Goal: Information Seeking & Learning: Check status

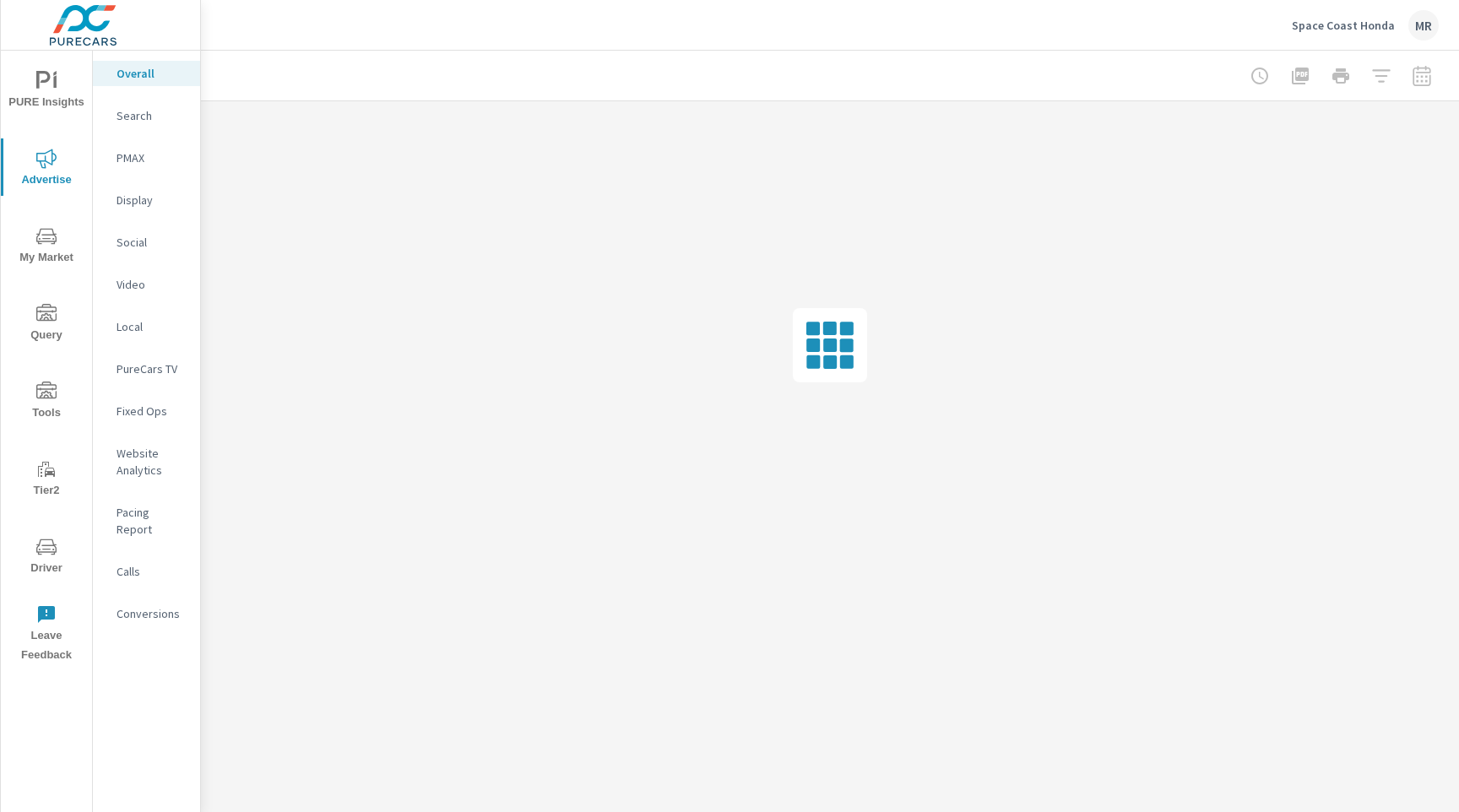
click at [1358, 23] on p "Space Coast Honda" at bounding box center [1343, 25] width 103 height 15
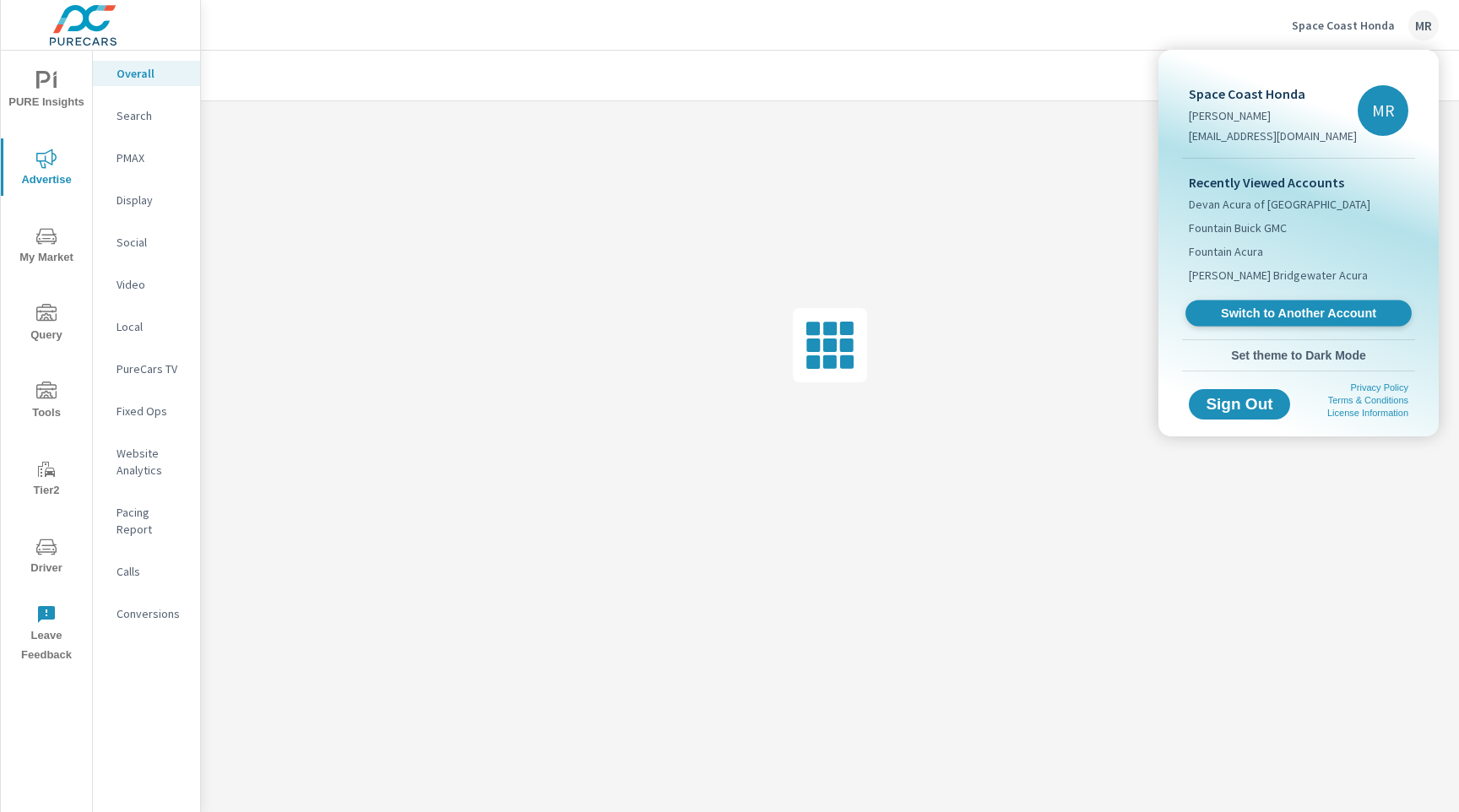
click at [1278, 322] on link "Switch to Another Account" at bounding box center [1298, 313] width 226 height 26
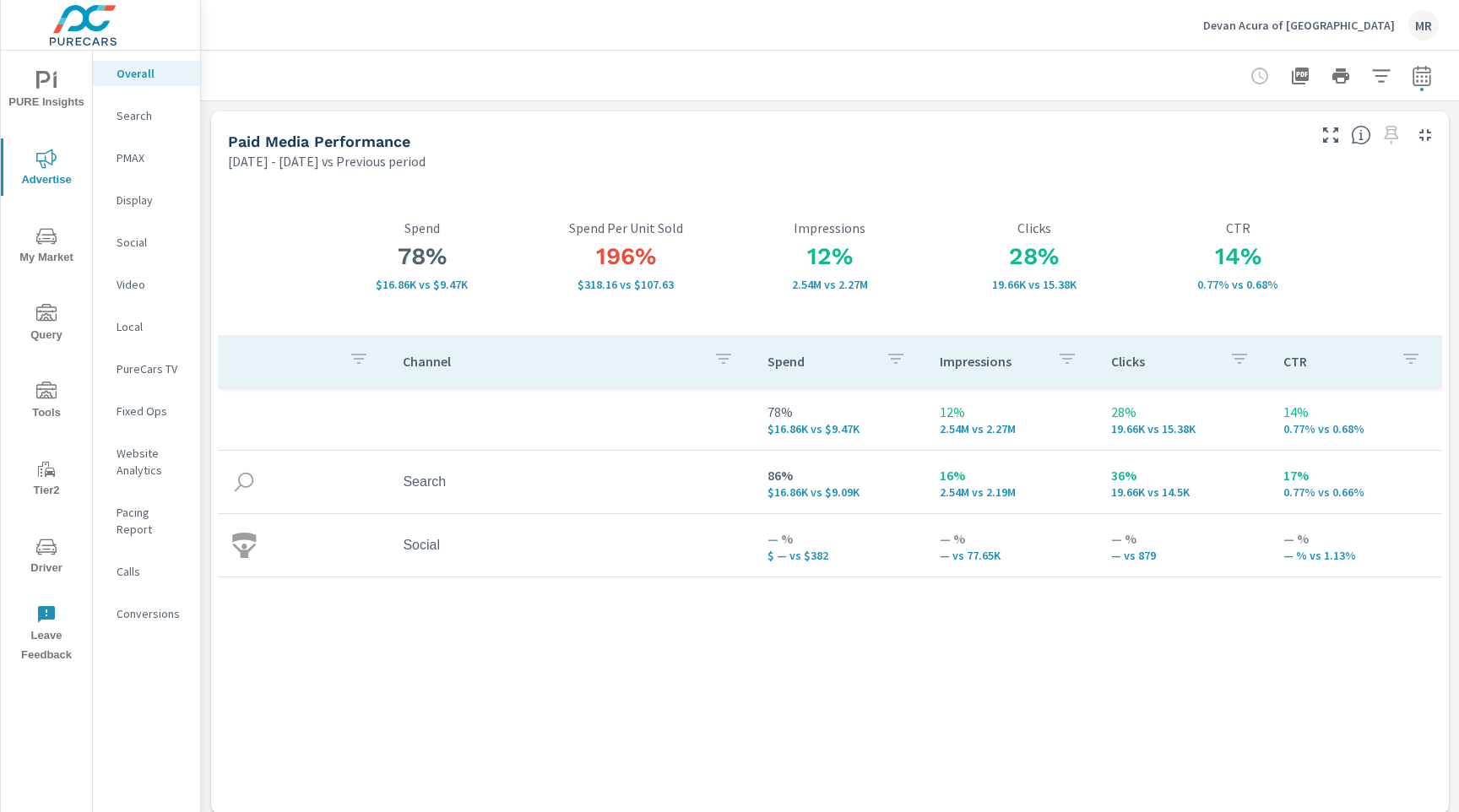
click at [1428, 80] on icon "button" at bounding box center [1422, 76] width 20 height 20
select select "Previous period"
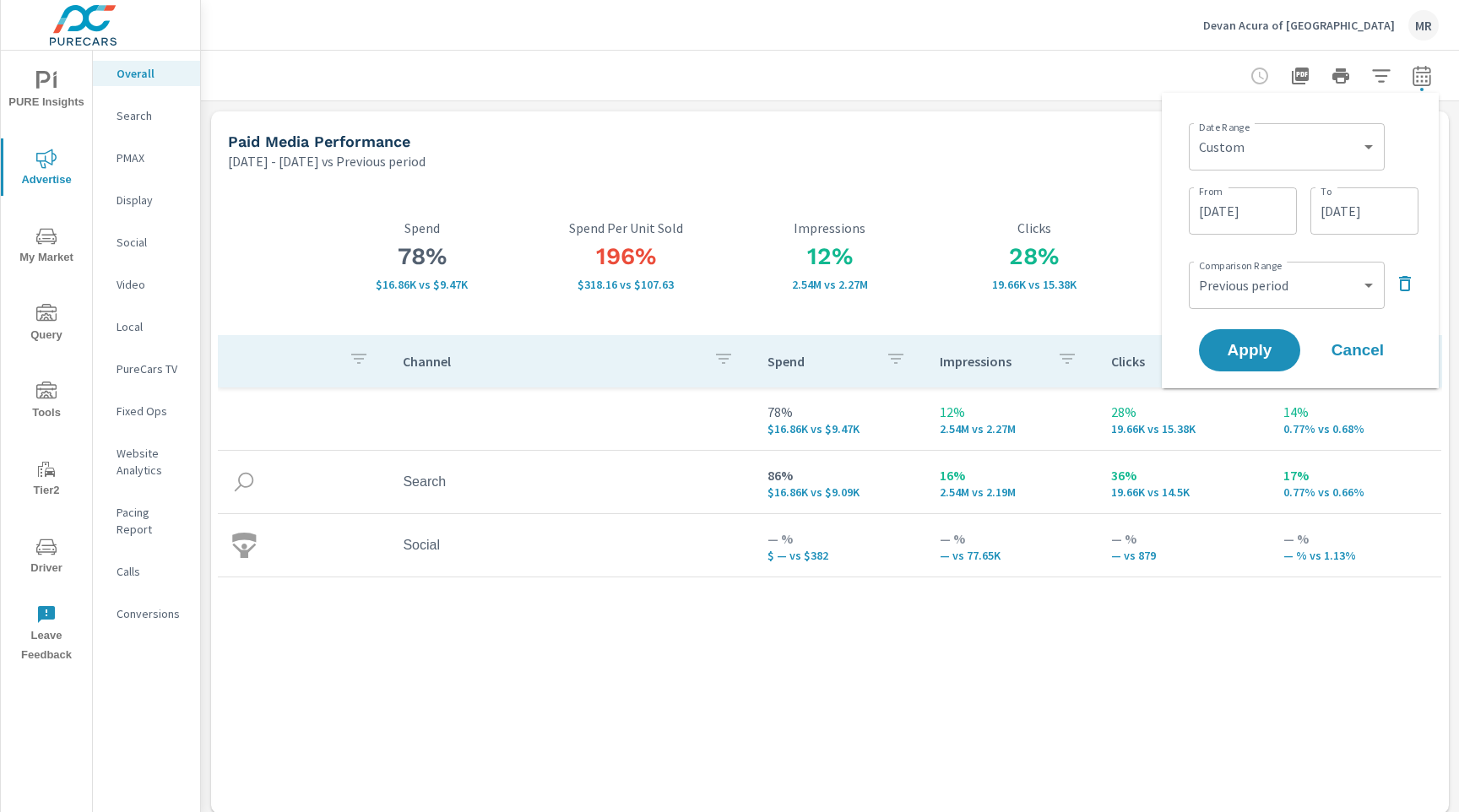
click at [1329, 123] on div "Custom [DATE] Last week Last 7 days Last 14 days Last 30 days Last 45 days Last…" at bounding box center [1287, 146] width 195 height 47
click at [1318, 134] on select "Custom [DATE] Last week Last 7 days Last 14 days Last 30 days Last 45 days Last…" at bounding box center [1287, 147] width 182 height 33
click at [1196, 130] on select "Custom [DATE] Last week Last 7 days Last 14 days Last 30 days Last 45 days Last…" at bounding box center [1287, 147] width 182 height 33
select select "Last month"
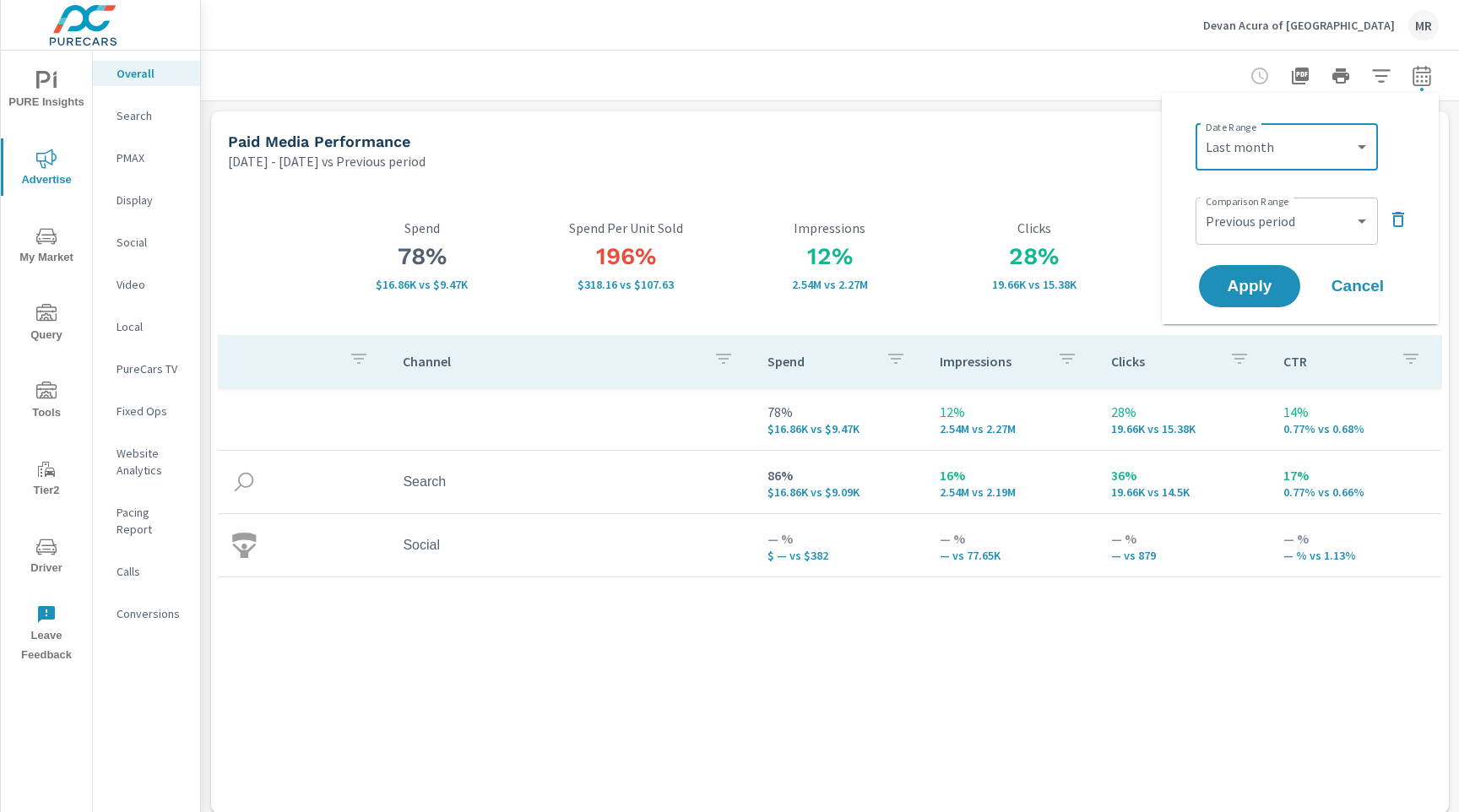
click at [1285, 241] on div "Custom Previous period Previous month Previous year ​" at bounding box center [1287, 220] width 182 height 47
click at [1292, 224] on select "Custom Previous period Previous month Previous year" at bounding box center [1286, 221] width 168 height 33
click at [1202, 205] on select "Custom Previous period Previous month Previous year" at bounding box center [1286, 221] width 168 height 33
select select "Previous month"
click at [1238, 285] on span "Apply" at bounding box center [1250, 286] width 69 height 16
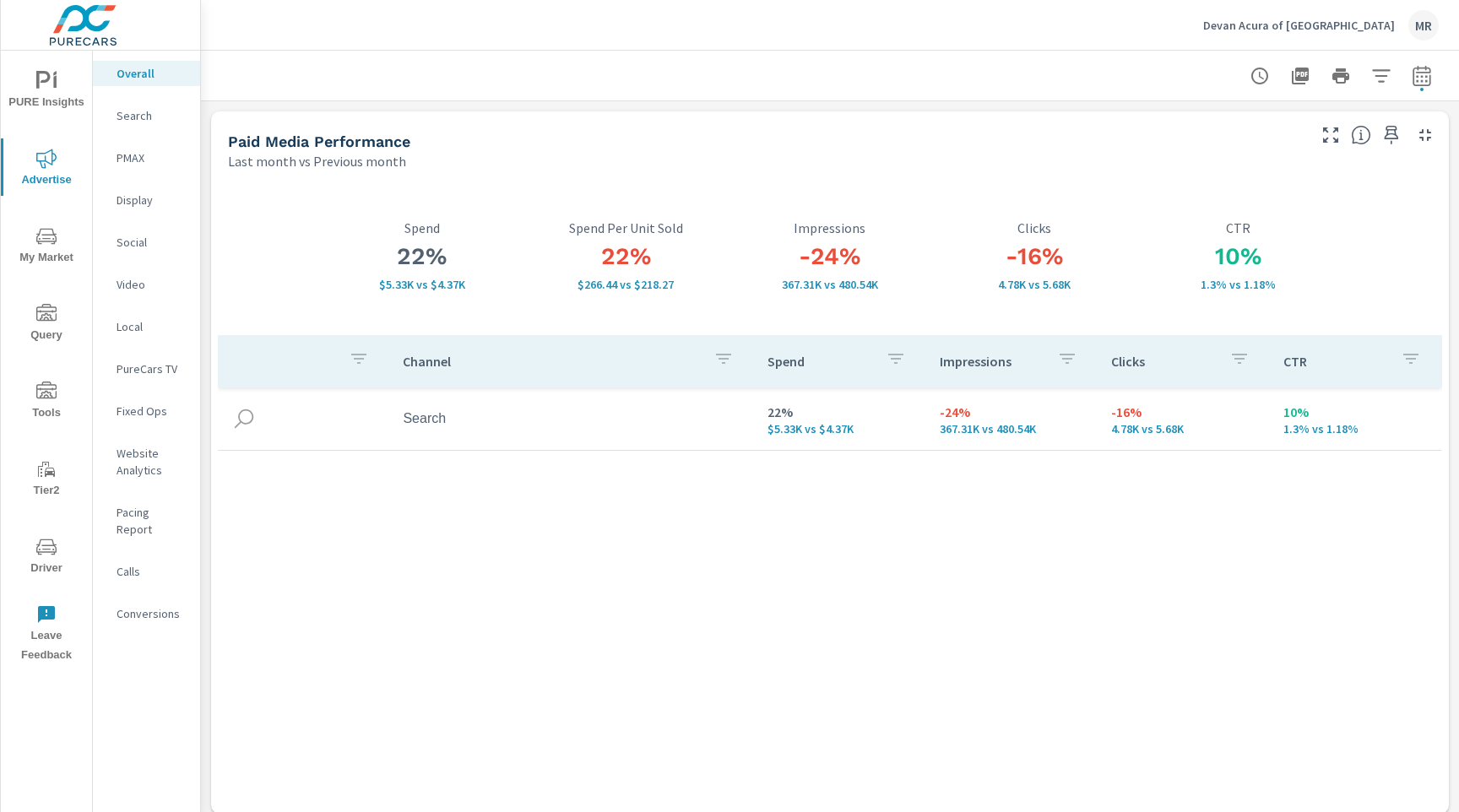
click at [142, 109] on p "Search" at bounding box center [151, 115] width 70 height 17
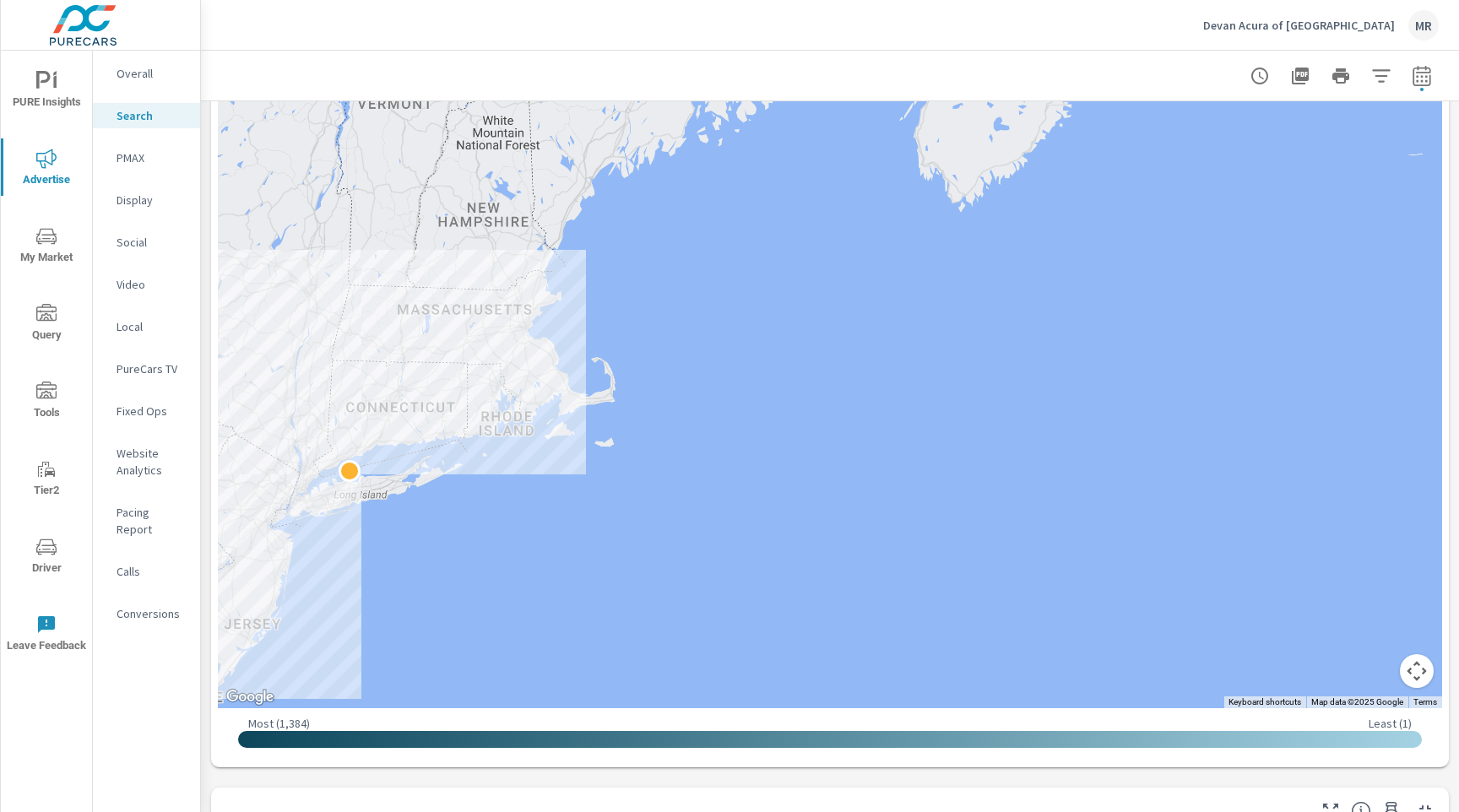
scroll to position [405, 0]
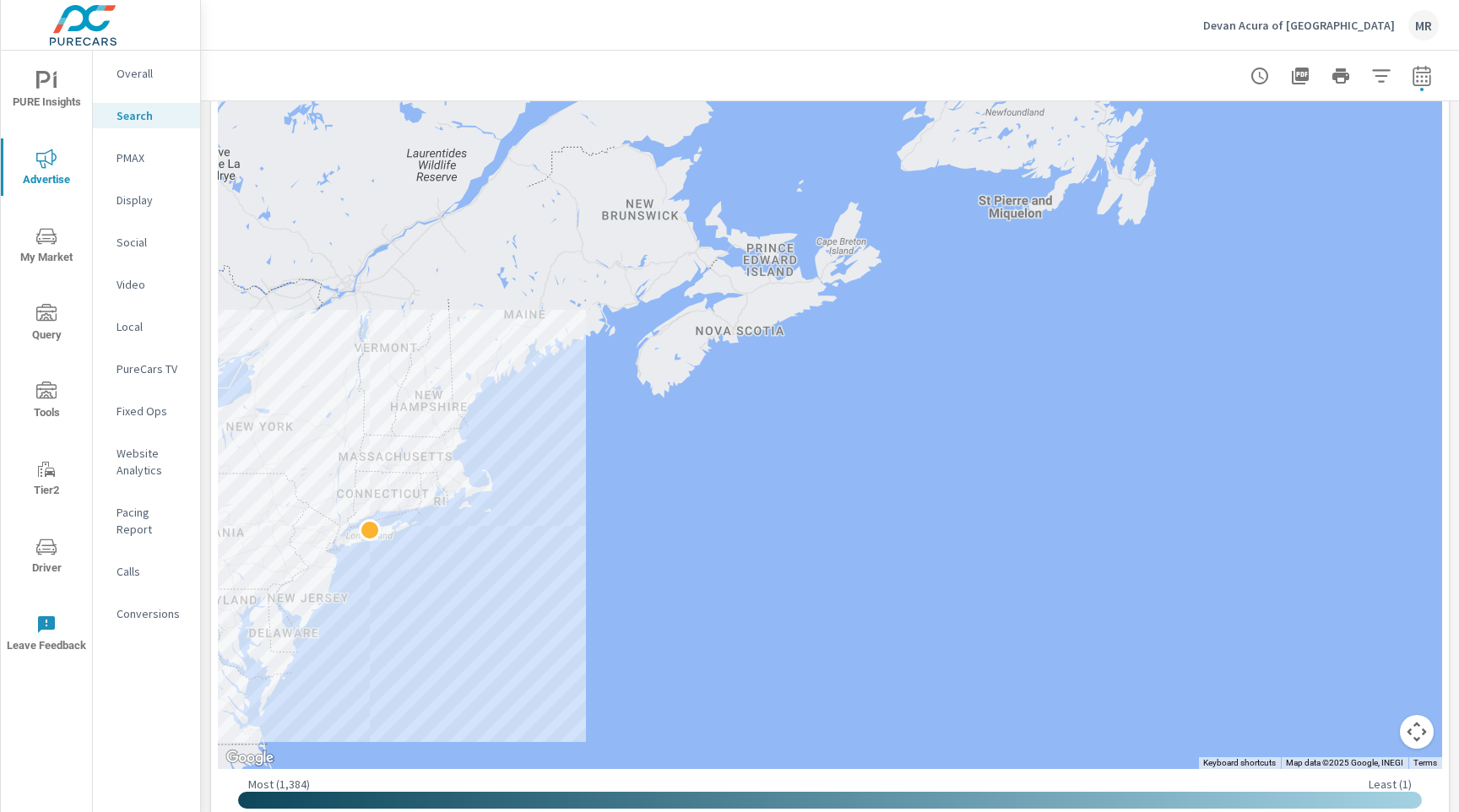
scroll to position [168, 0]
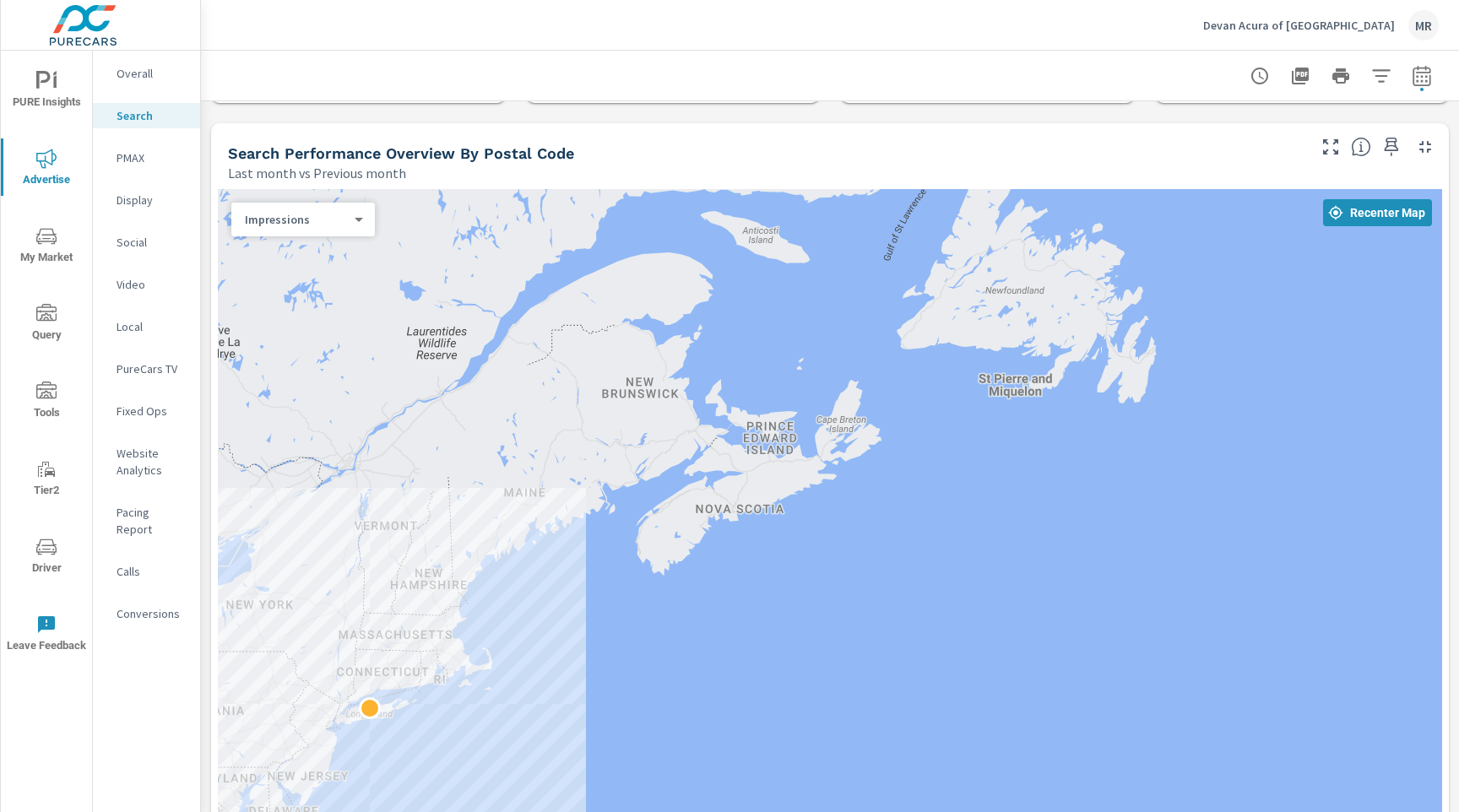
click at [169, 165] on p "PMAX" at bounding box center [151, 158] width 70 height 17
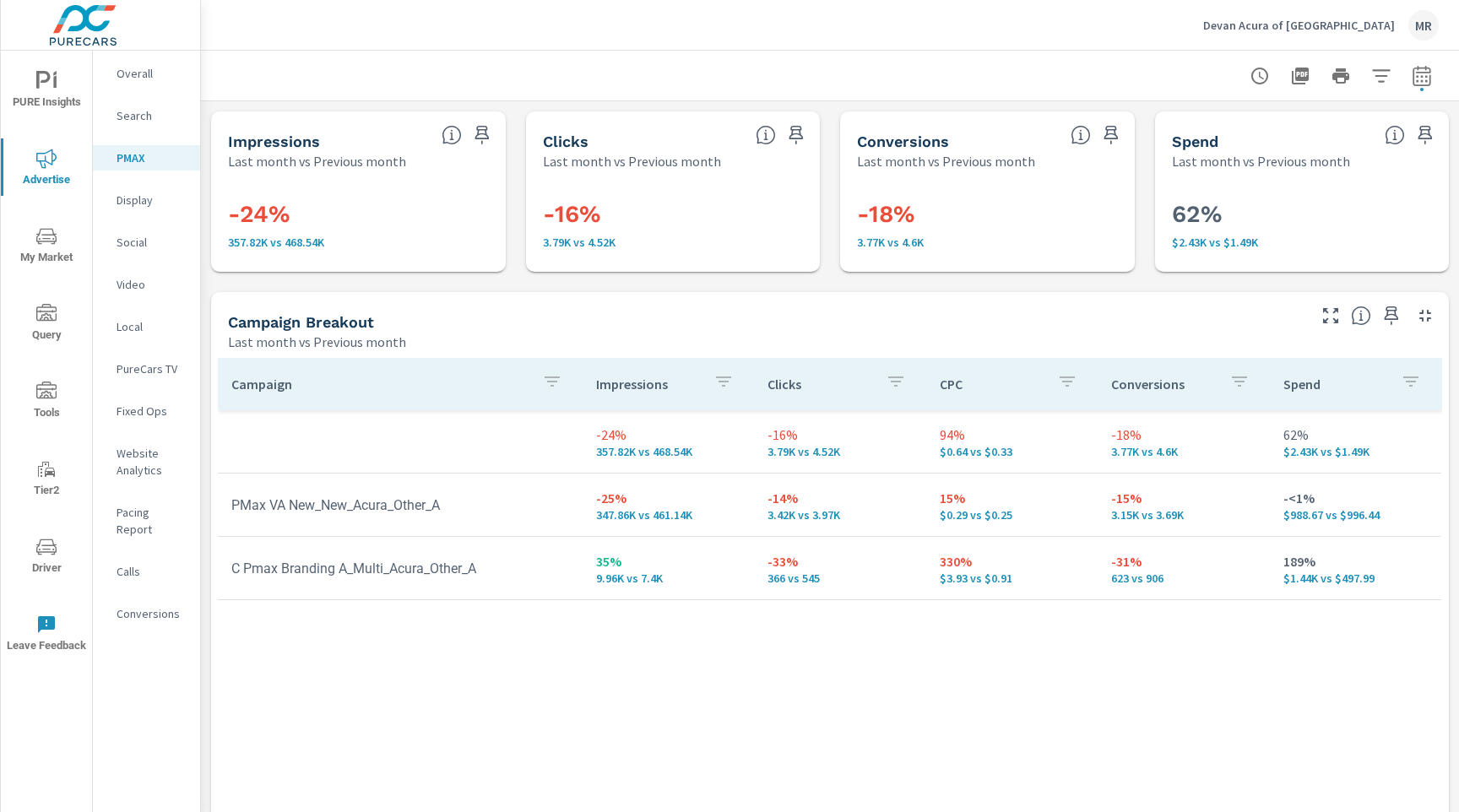
scroll to position [84, 0]
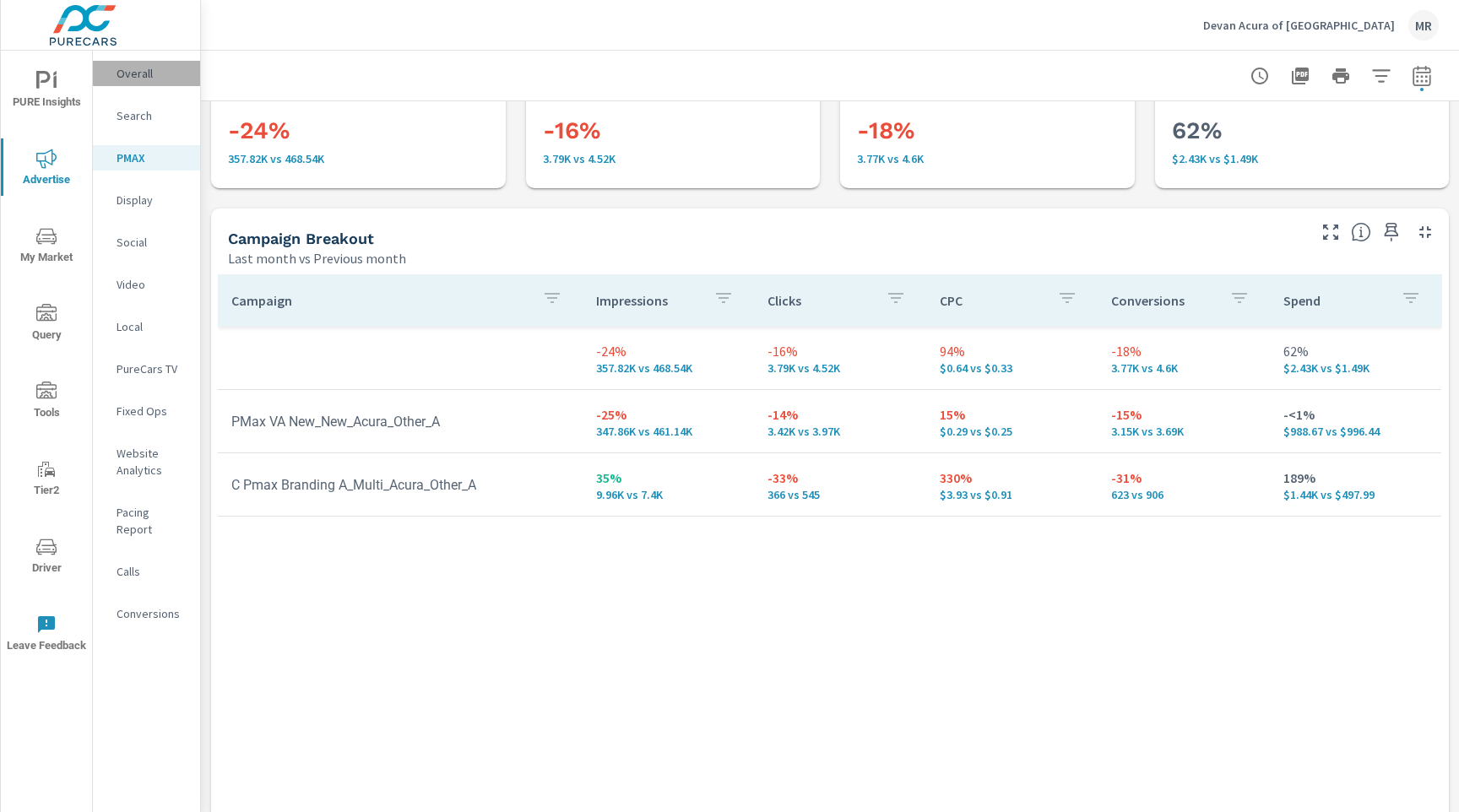
click at [120, 72] on p "Overall" at bounding box center [151, 73] width 70 height 17
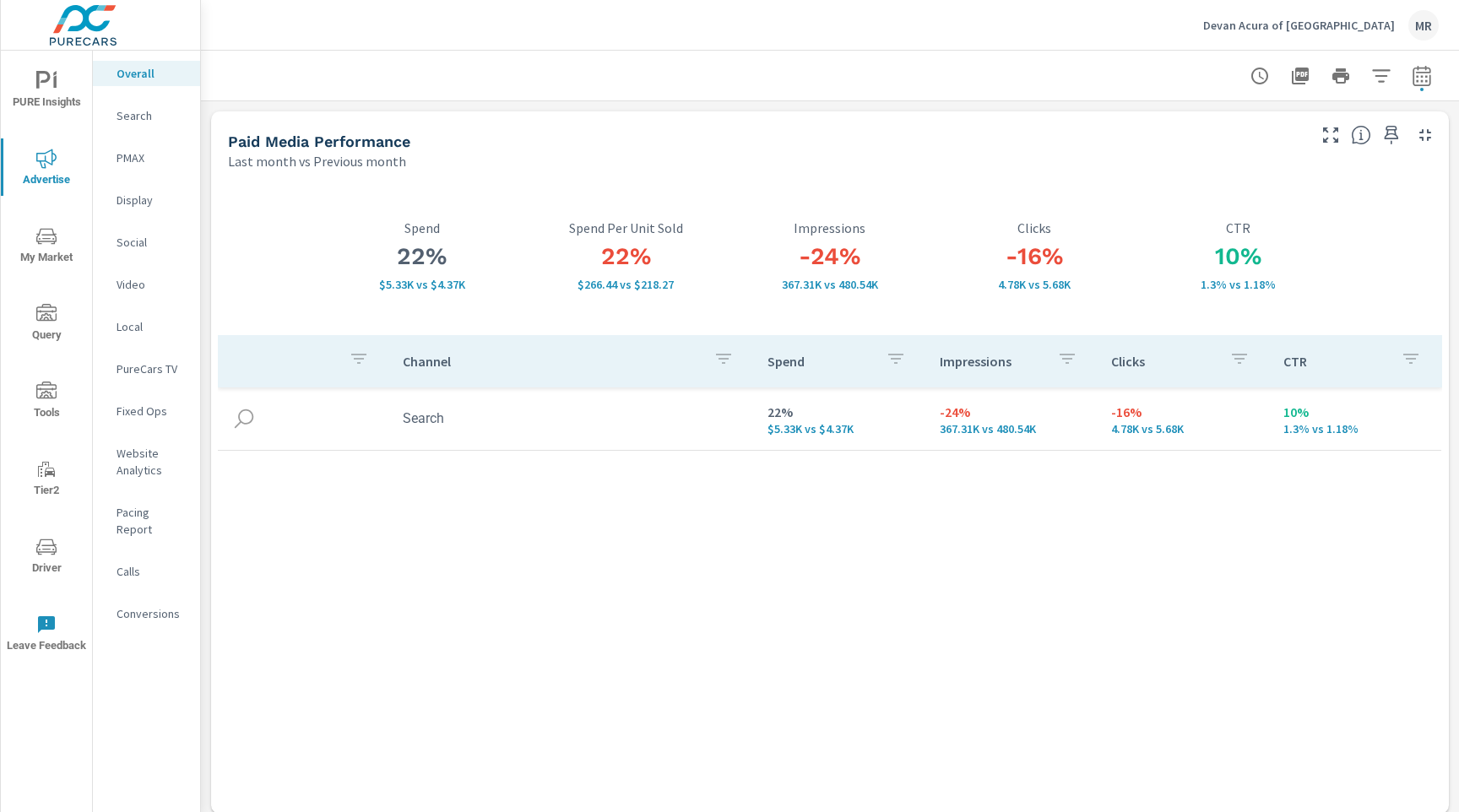
click at [147, 473] on p "Website Analytics" at bounding box center [151, 461] width 70 height 33
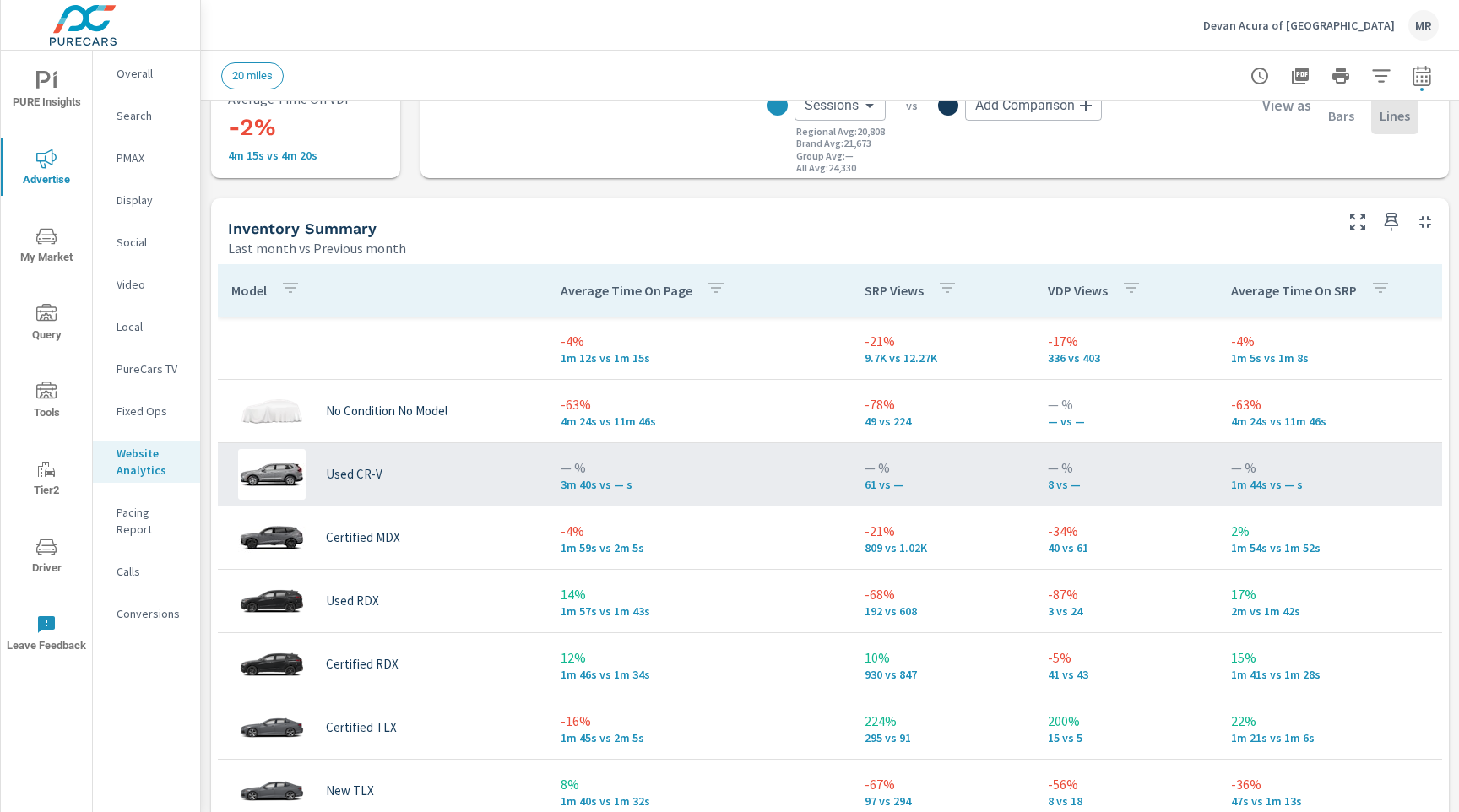
scroll to position [652, 0]
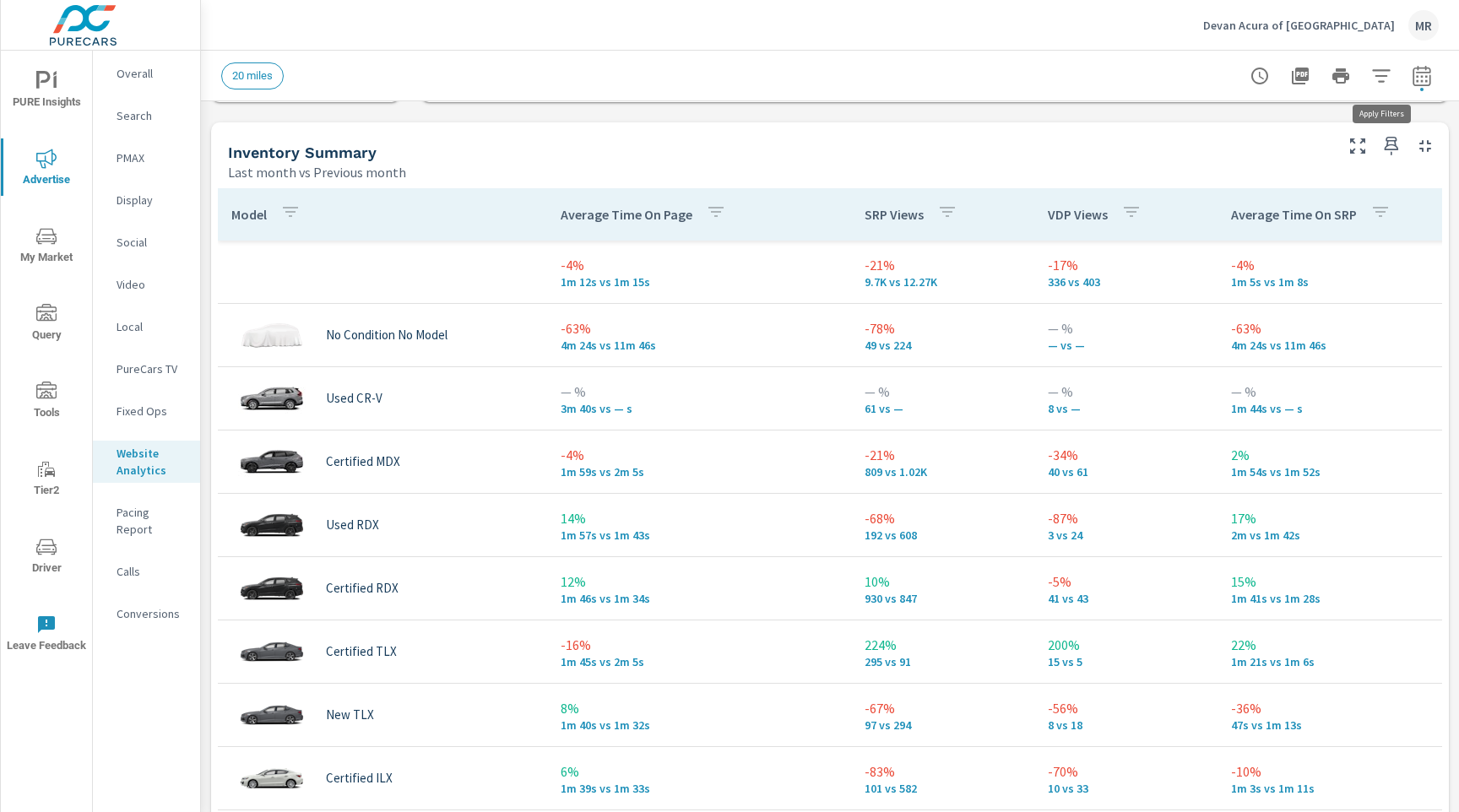
click at [1379, 81] on icon "button" at bounding box center [1380, 75] width 18 height 13
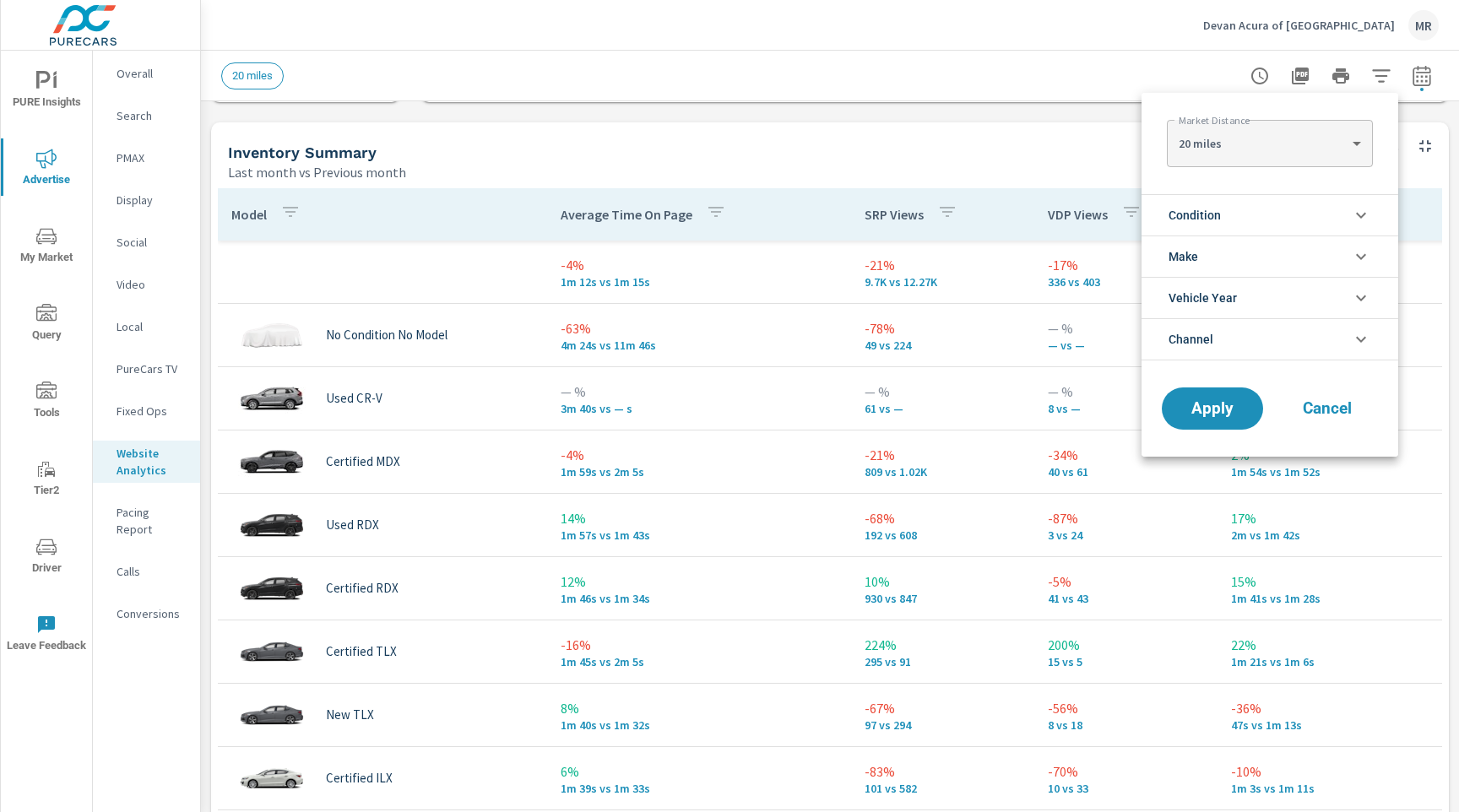
click at [1271, 216] on li "Condition" at bounding box center [1270, 215] width 257 height 41
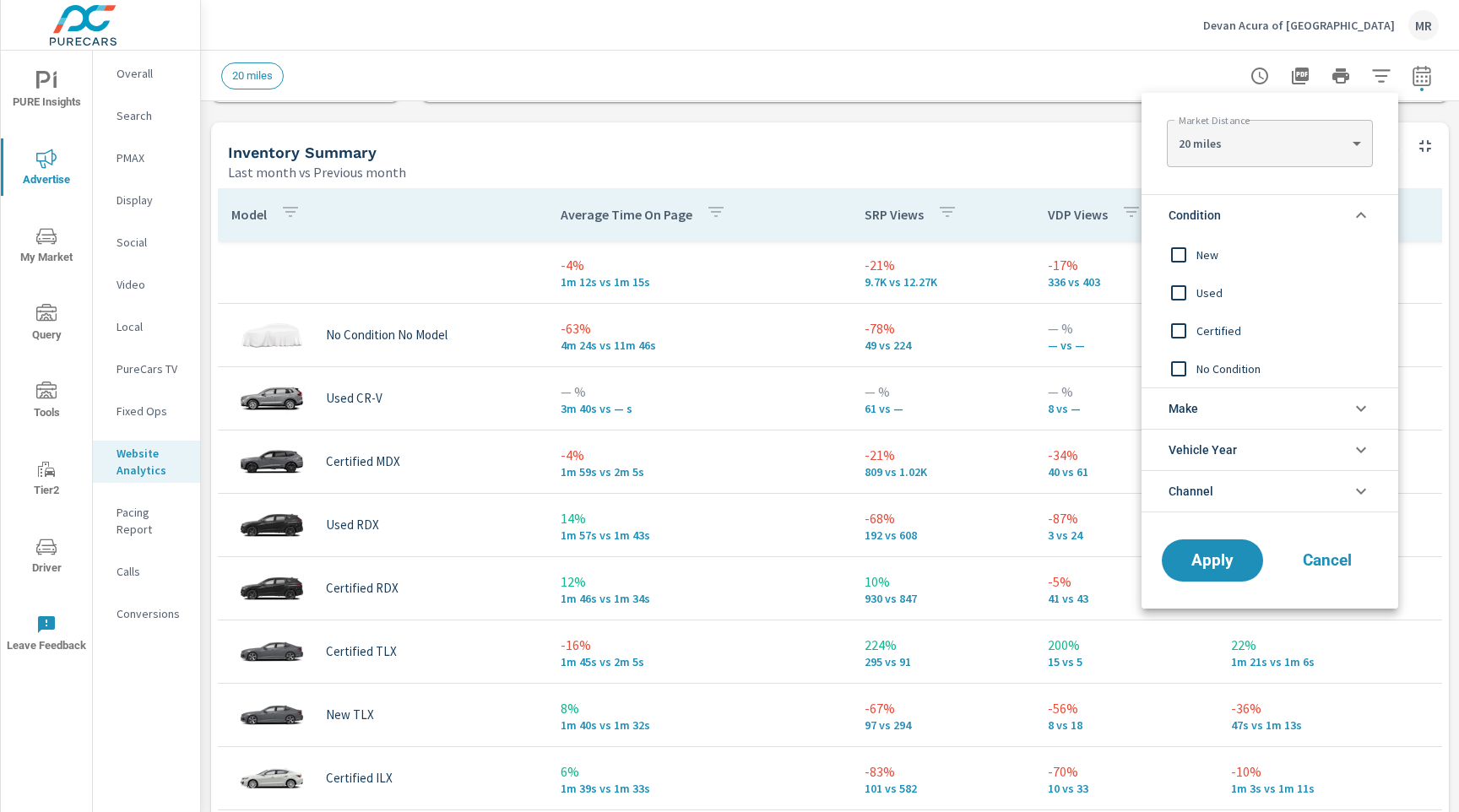
click at [1224, 251] on span "New" at bounding box center [1289, 255] width 185 height 20
click at [1195, 554] on span "Apply" at bounding box center [1212, 560] width 69 height 16
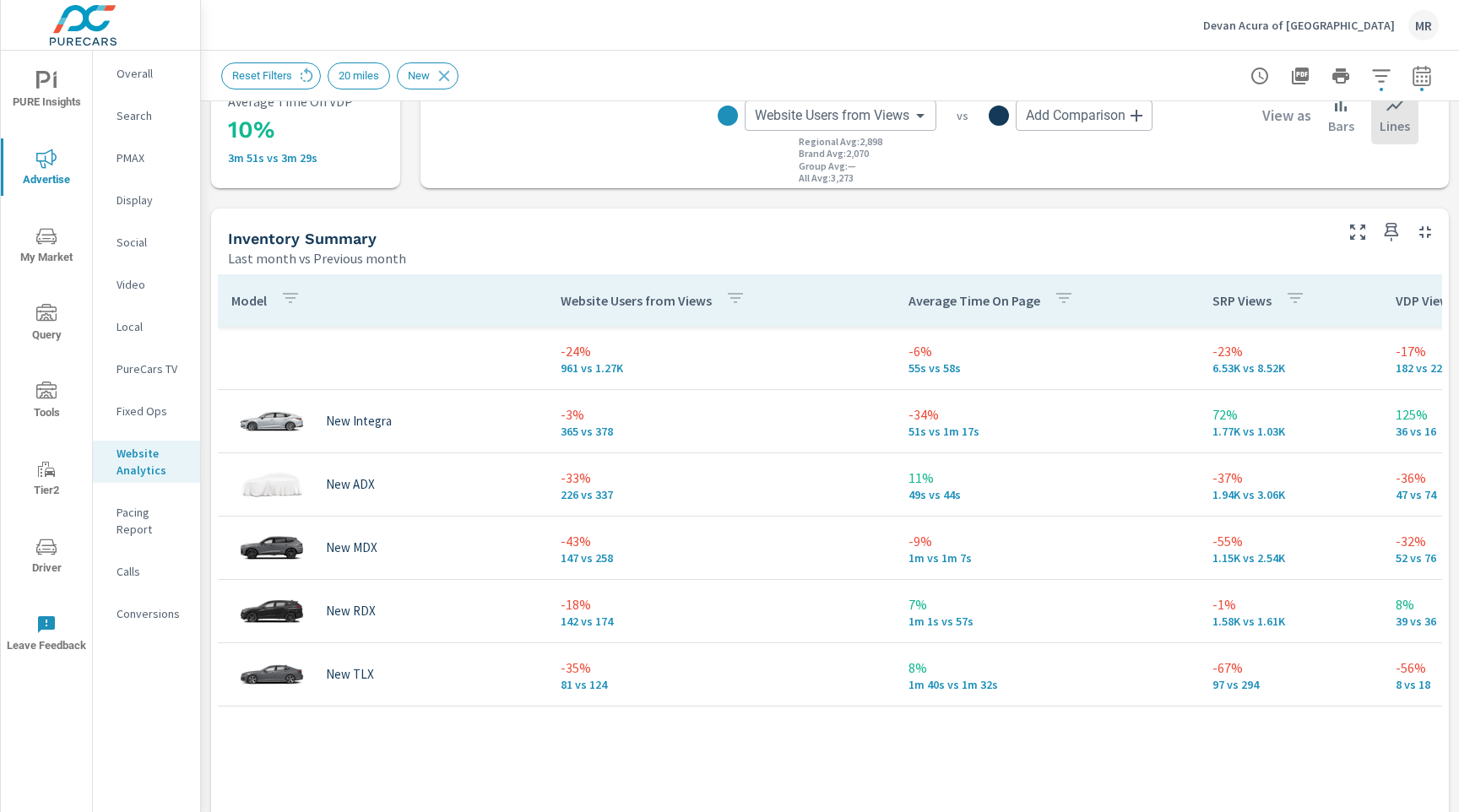
click at [56, 88] on icon "nav menu" at bounding box center [47, 81] width 20 height 20
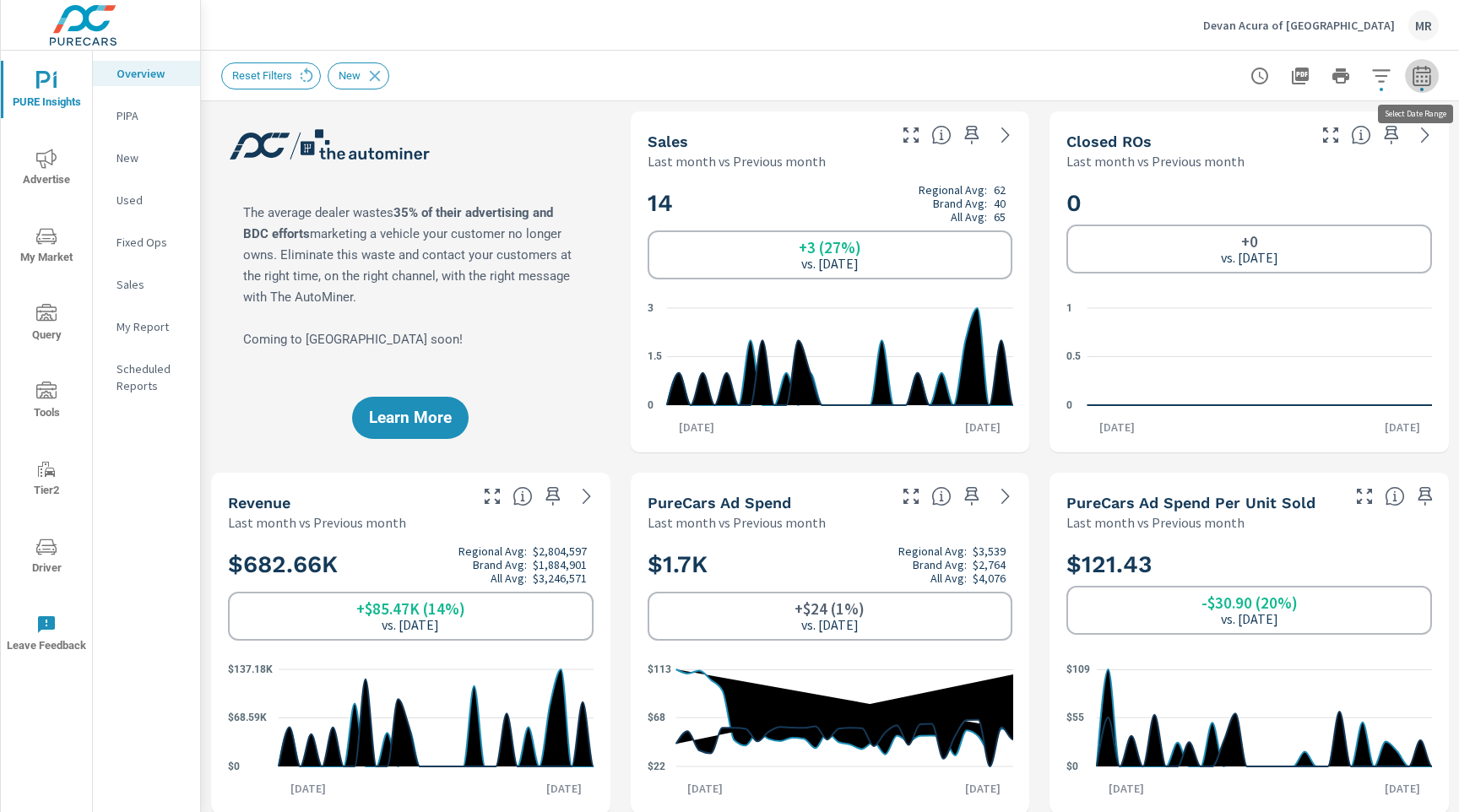
click at [1430, 79] on icon "button" at bounding box center [1422, 76] width 20 height 20
select select "Last month"
select select "Previous month"
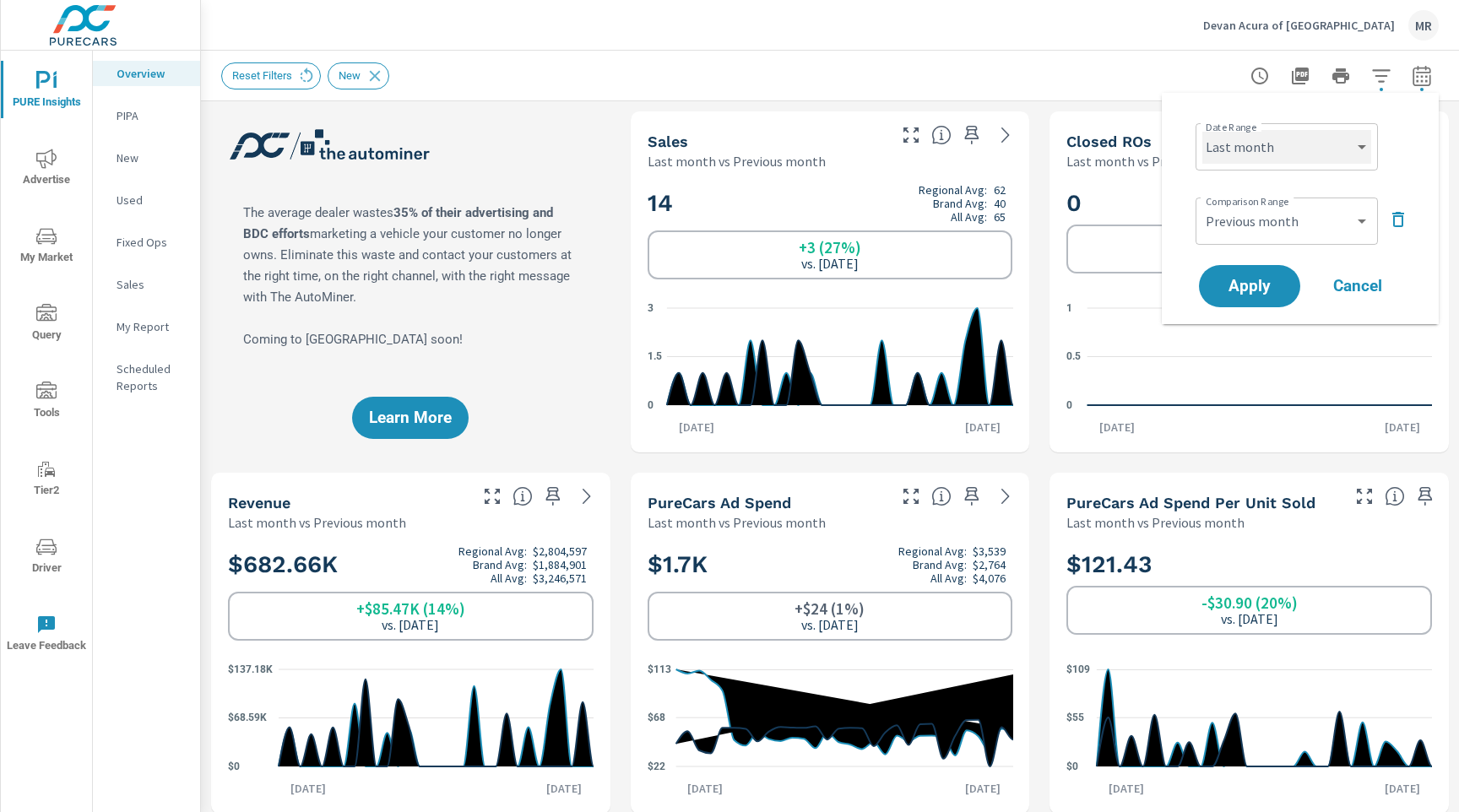
click at [1342, 131] on select "Custom [DATE] Last week Last 7 days Last 14 days Last 30 days Last 45 days Last…" at bounding box center [1286, 147] width 168 height 33
click at [1202, 130] on select "Custom [DATE] Last week Last 7 days Last 14 days Last 30 days Last 45 days Last…" at bounding box center [1286, 147] width 168 height 33
select select "Last 30 days"
click at [1277, 233] on select "Custom Previous period Previous month Previous year" at bounding box center [1286, 221] width 168 height 33
click at [1202, 205] on select "Custom Previous period Previous month Previous year" at bounding box center [1286, 221] width 168 height 33
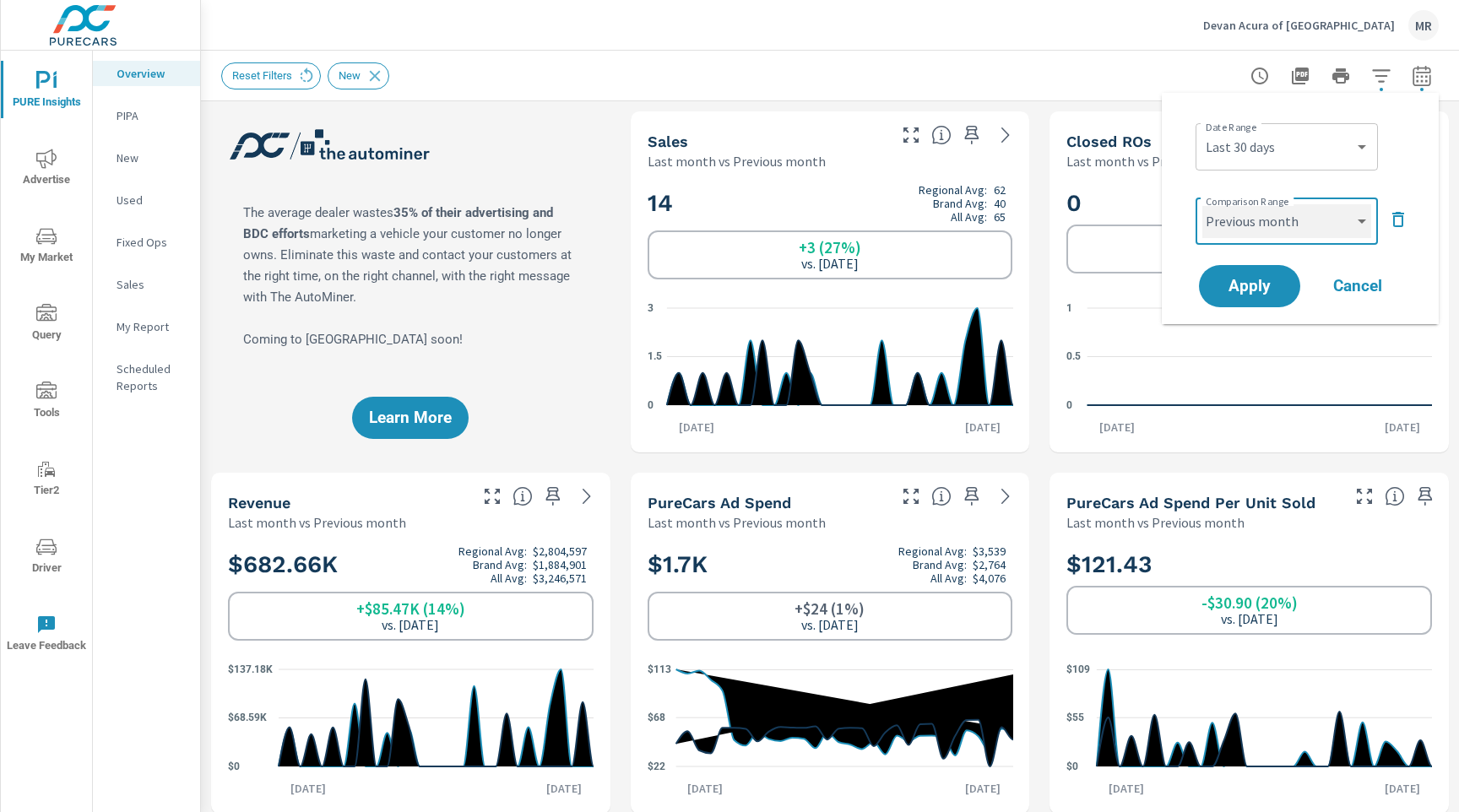
select select "Previous period"
click at [1250, 292] on span "Apply" at bounding box center [1250, 286] width 69 height 16
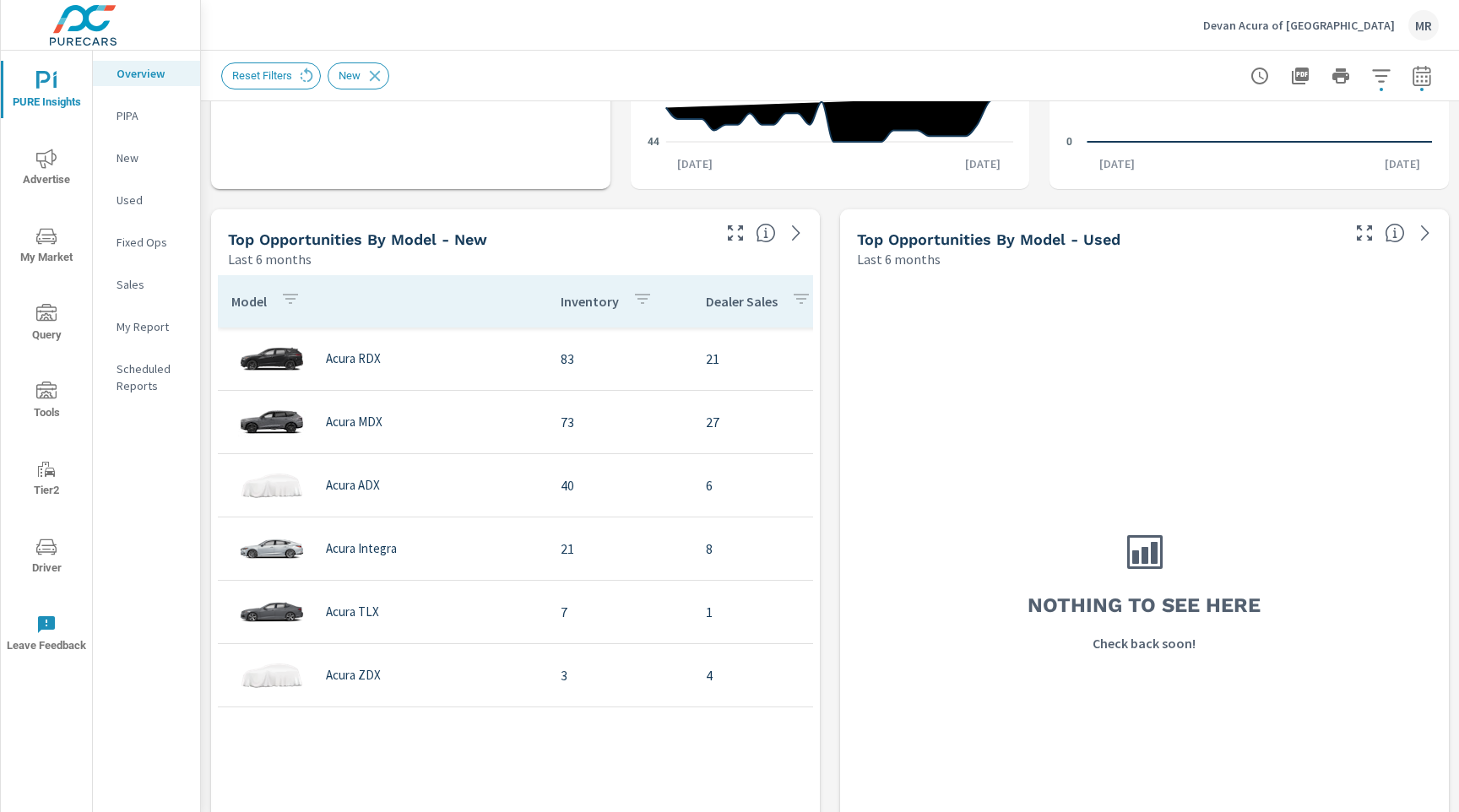
scroll to position [1353, 0]
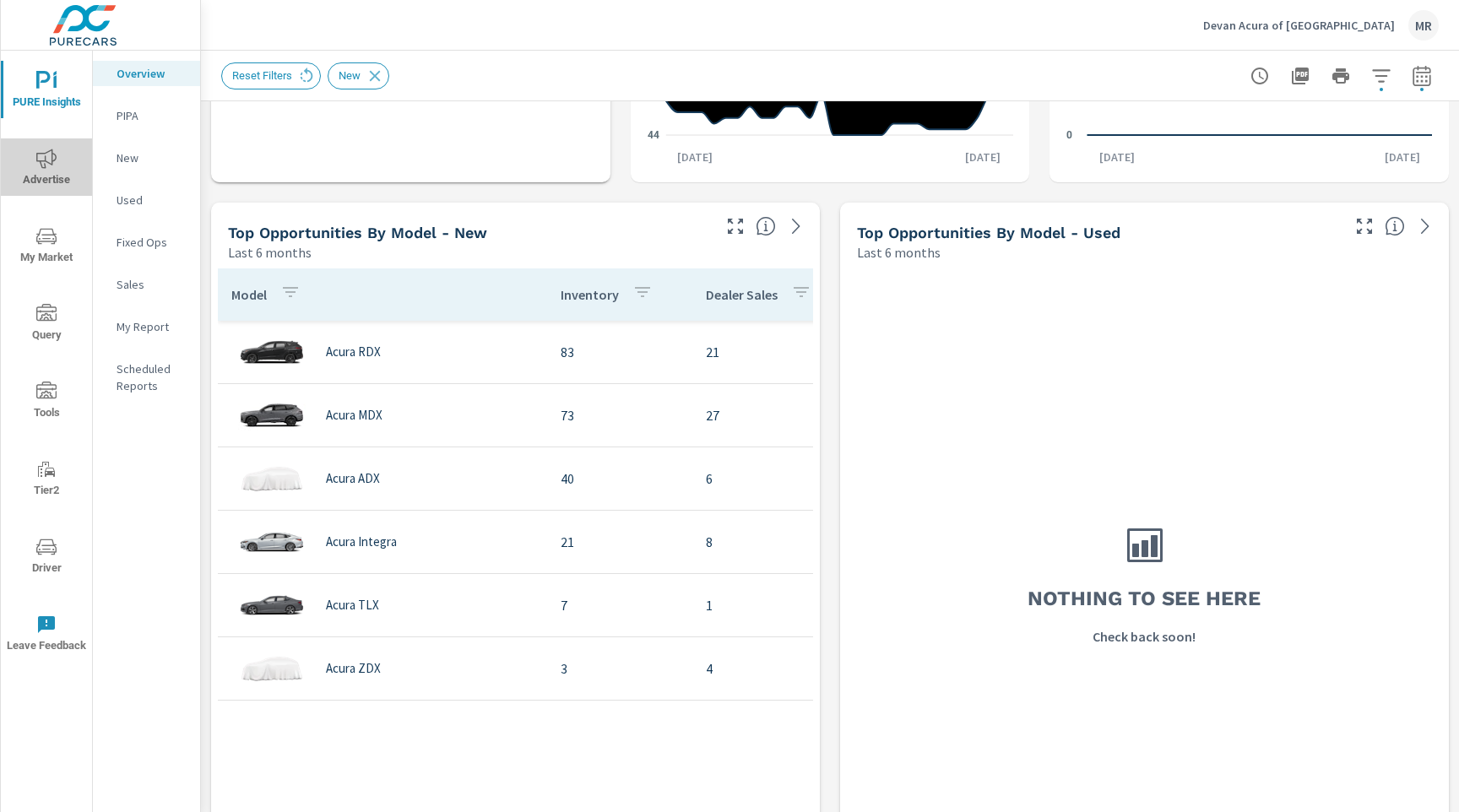
click at [68, 153] on span "Advertise" at bounding box center [46, 169] width 81 height 41
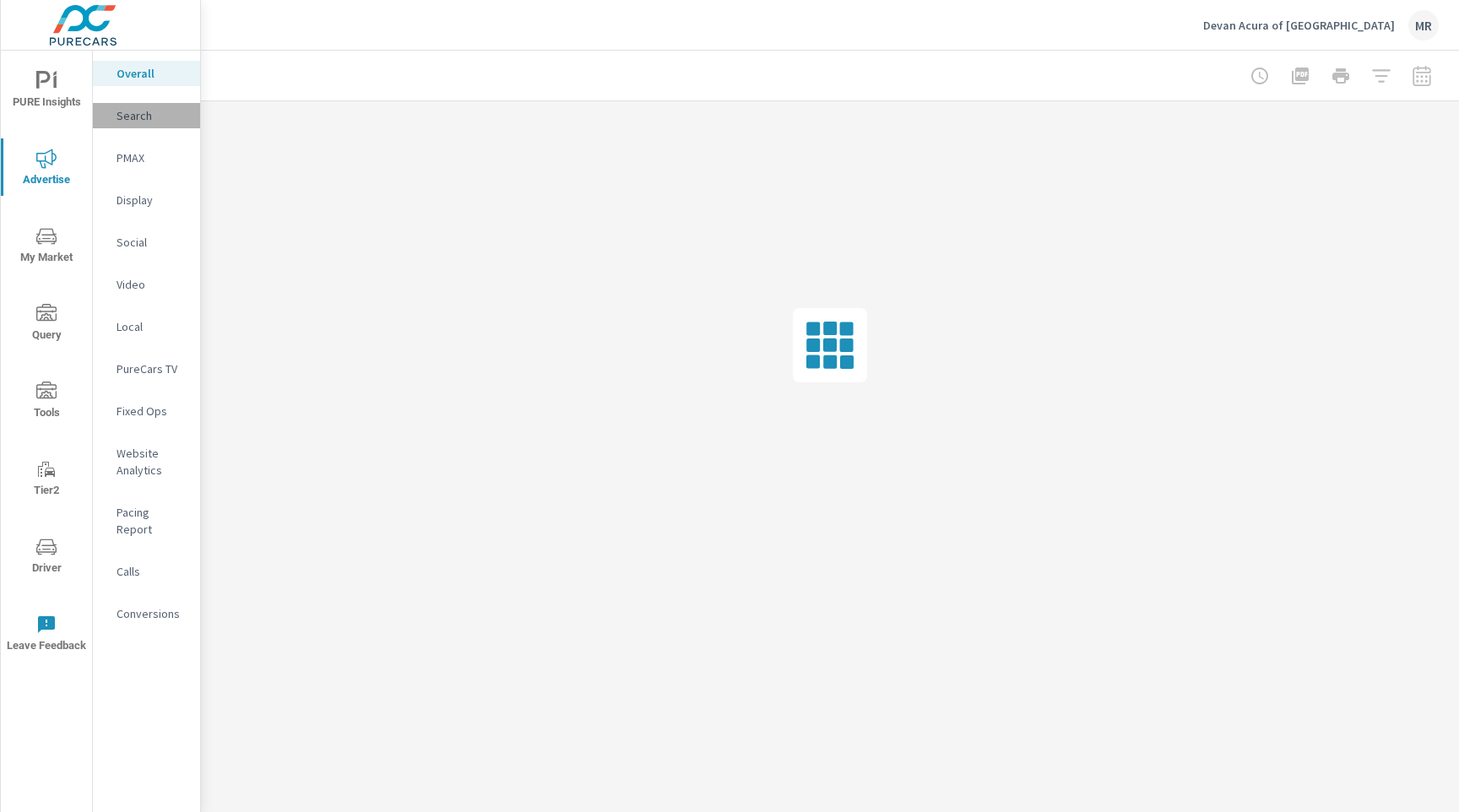
click at [135, 127] on div "Search" at bounding box center [146, 115] width 107 height 25
click at [142, 80] on p "Overall" at bounding box center [151, 73] width 70 height 17
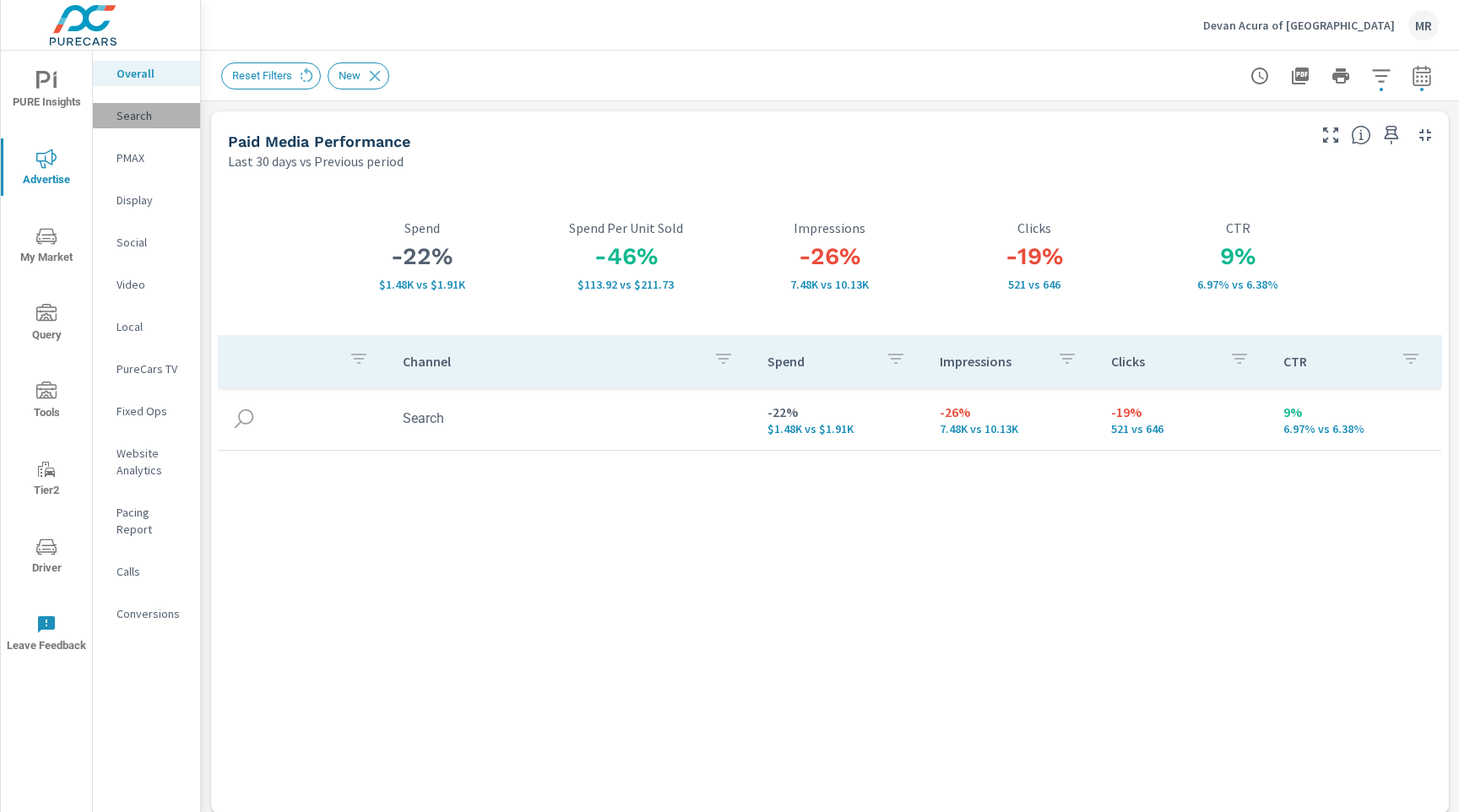
click at [140, 108] on p "Search" at bounding box center [151, 115] width 70 height 17
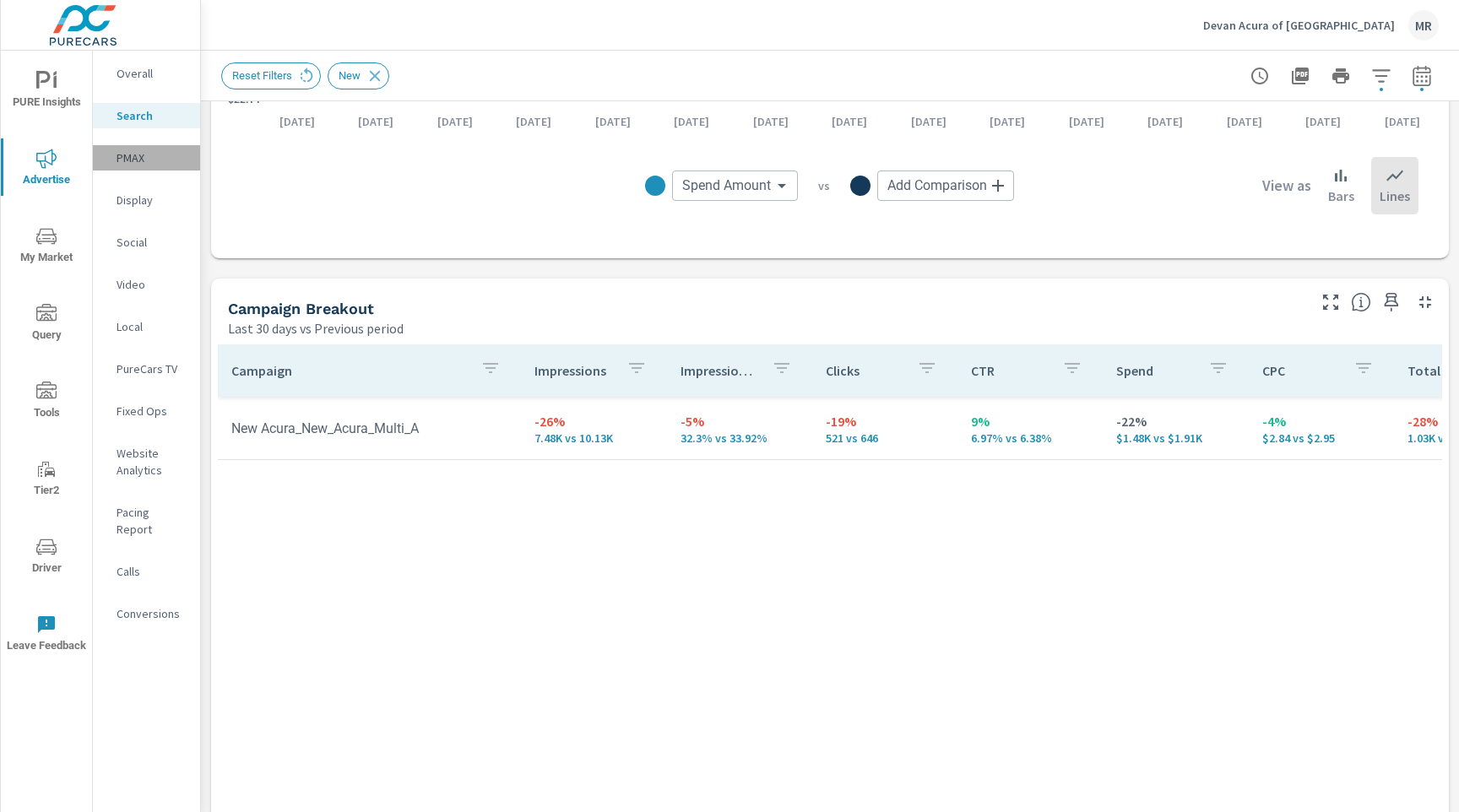
click at [157, 166] on p "PMAX" at bounding box center [151, 158] width 70 height 17
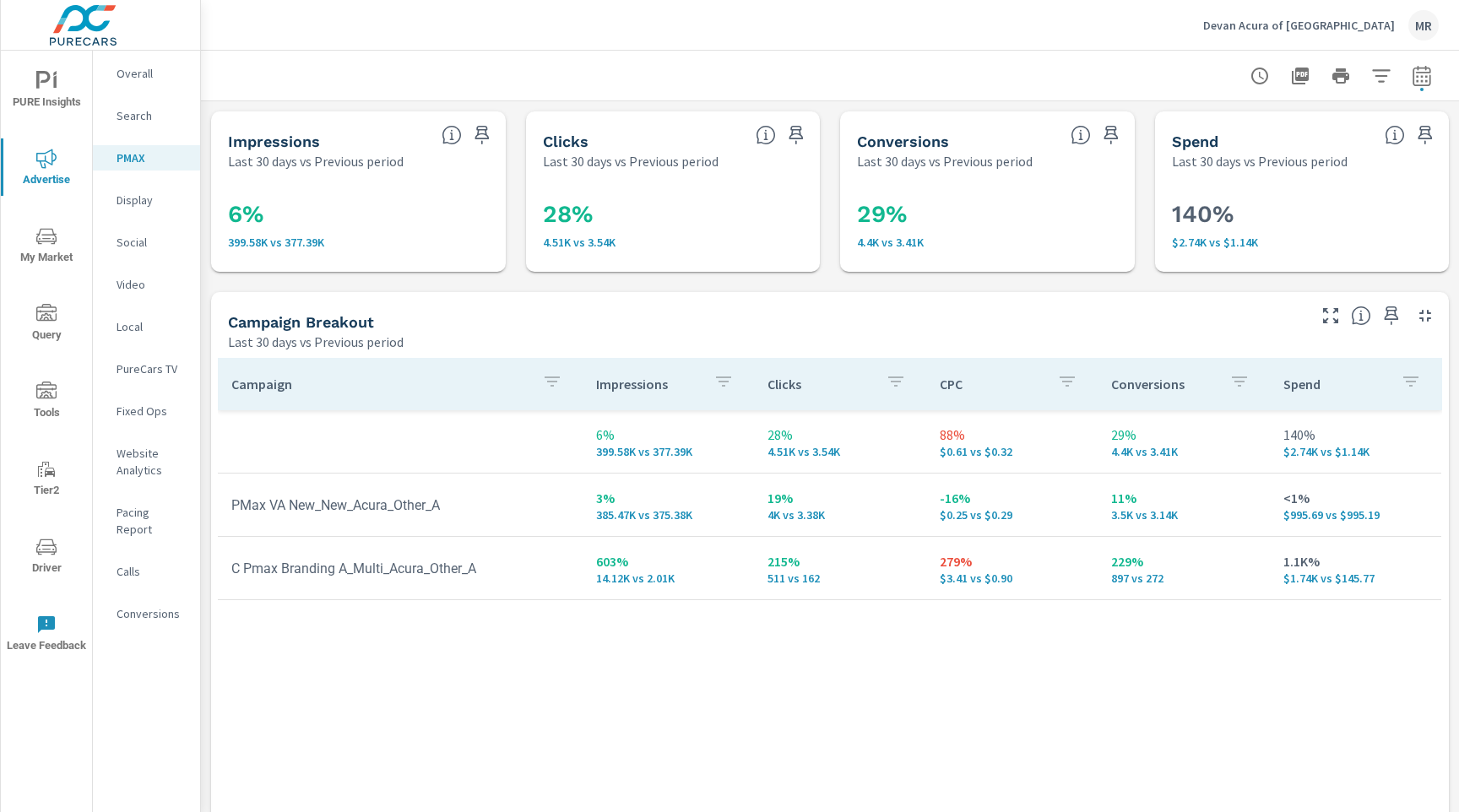
click at [137, 468] on p "Website Analytics" at bounding box center [151, 461] width 70 height 33
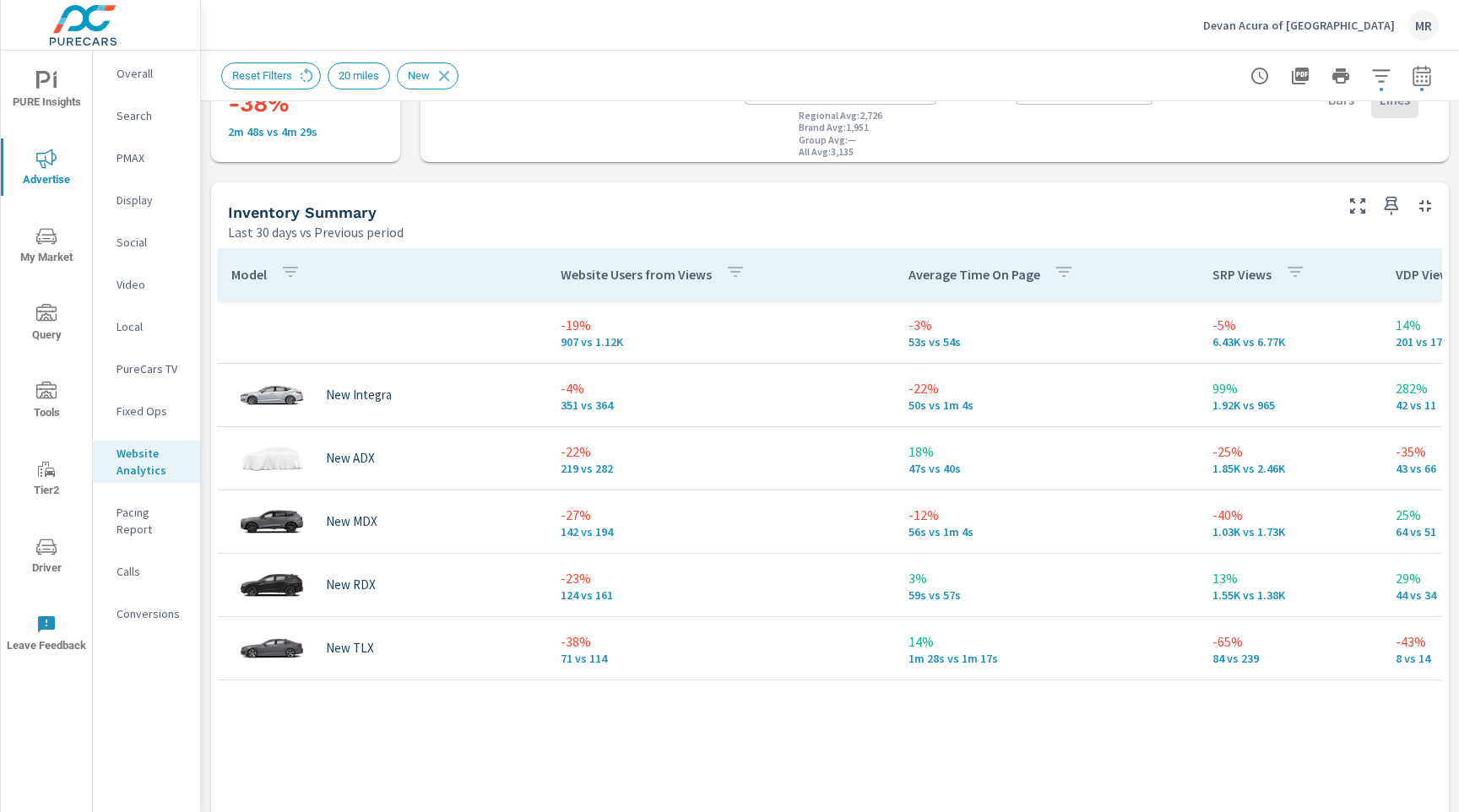
click at [159, 563] on p "Calls" at bounding box center [151, 571] width 70 height 17
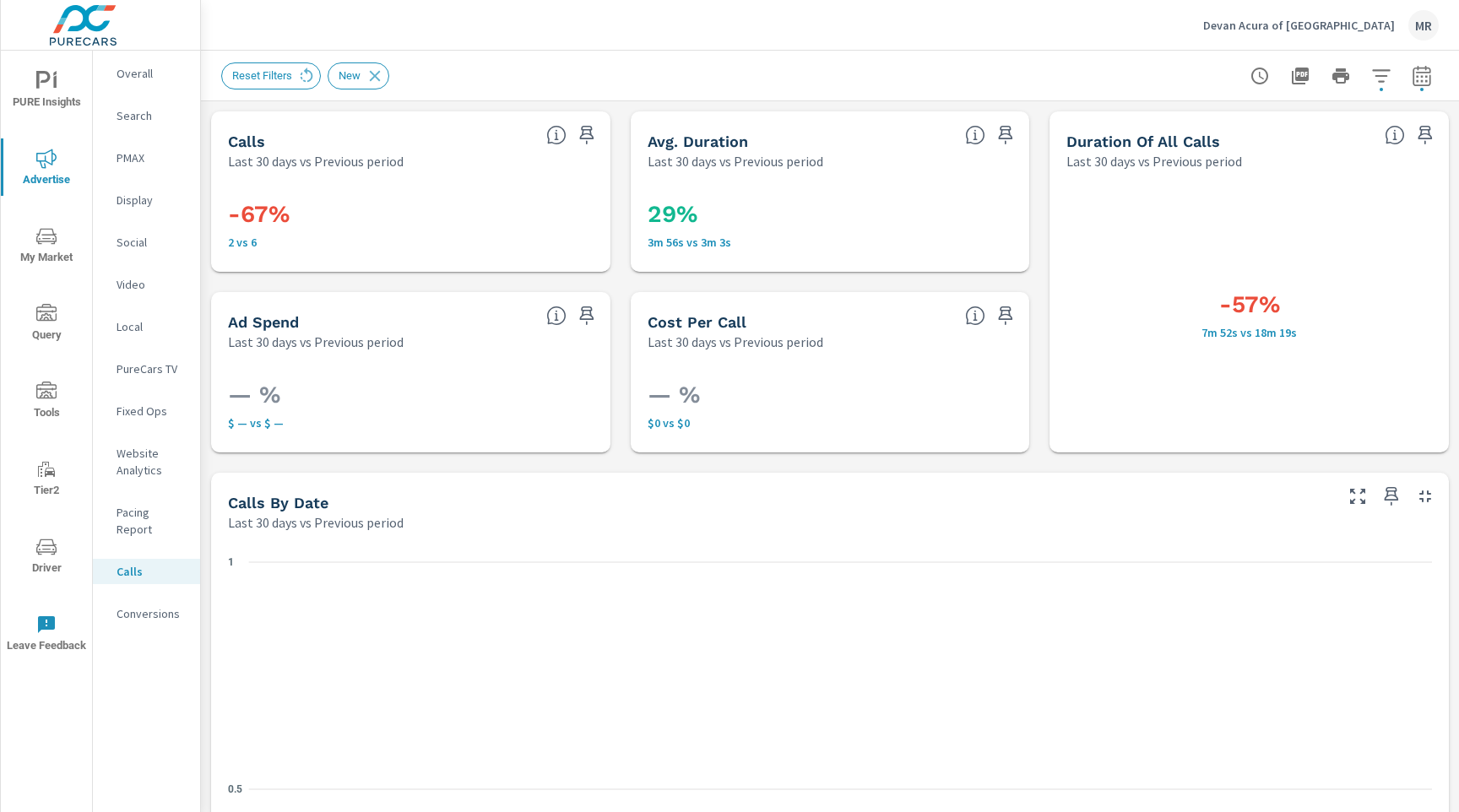
click at [132, 450] on p "Website Analytics" at bounding box center [151, 461] width 70 height 33
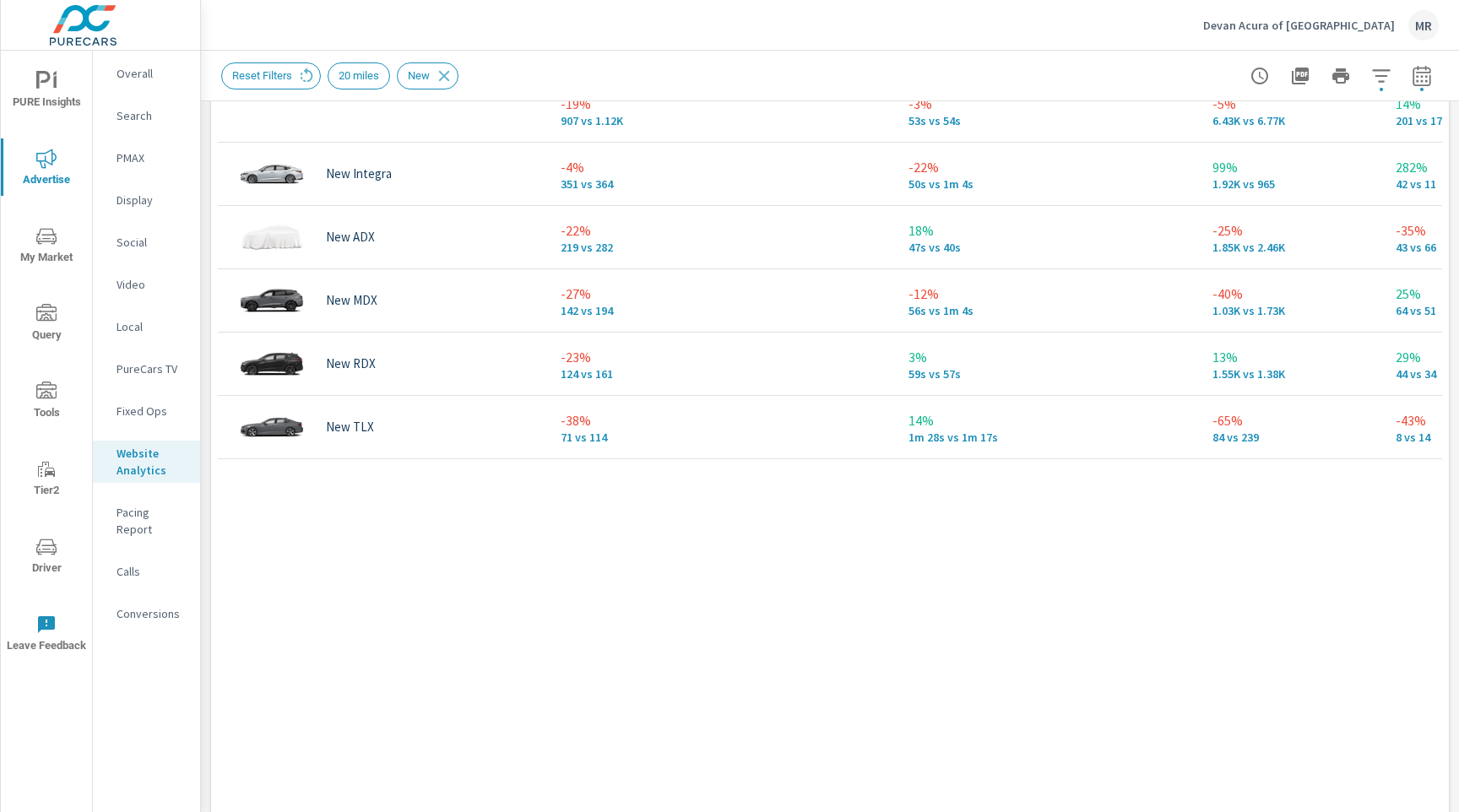
scroll to position [798, 0]
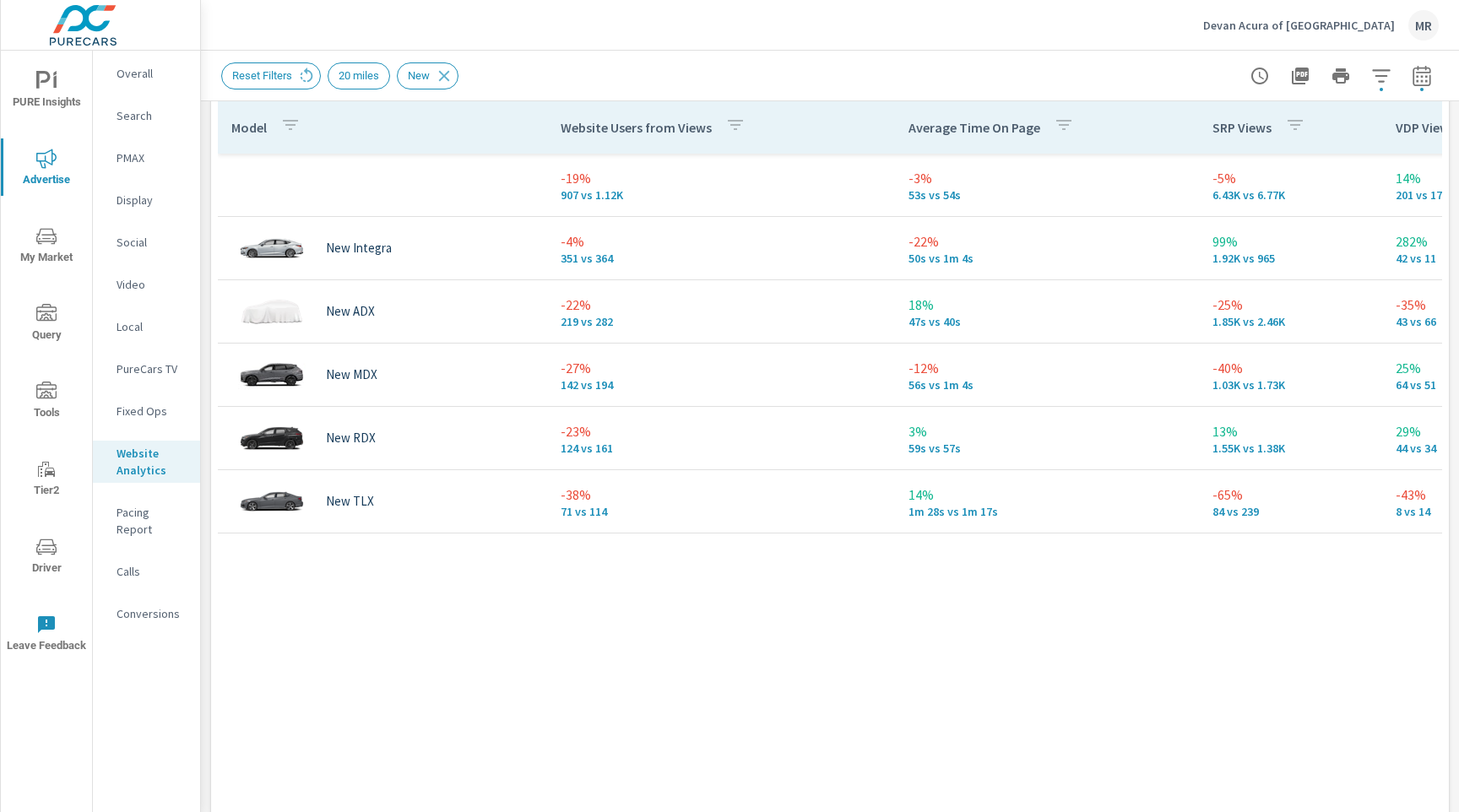
click at [247, 571] on div "Model Website Users from Views Average Time On Page SRP Views VDP Views Average…" at bounding box center [830, 584] width 1225 height 965
drag, startPoint x: 390, startPoint y: 659, endPoint x: 378, endPoint y: 645, distance: 18.4
click at [387, 656] on div "Model Website Users from Views Average Time On Page SRP Views VDP Views Average…" at bounding box center [830, 584] width 1225 height 965
drag, startPoint x: 450, startPoint y: 657, endPoint x: 438, endPoint y: 654, distance: 12.4
click at [449, 657] on div "Model Website Users from Views Average Time On Page SRP Views VDP Views Average…" at bounding box center [830, 584] width 1225 height 965
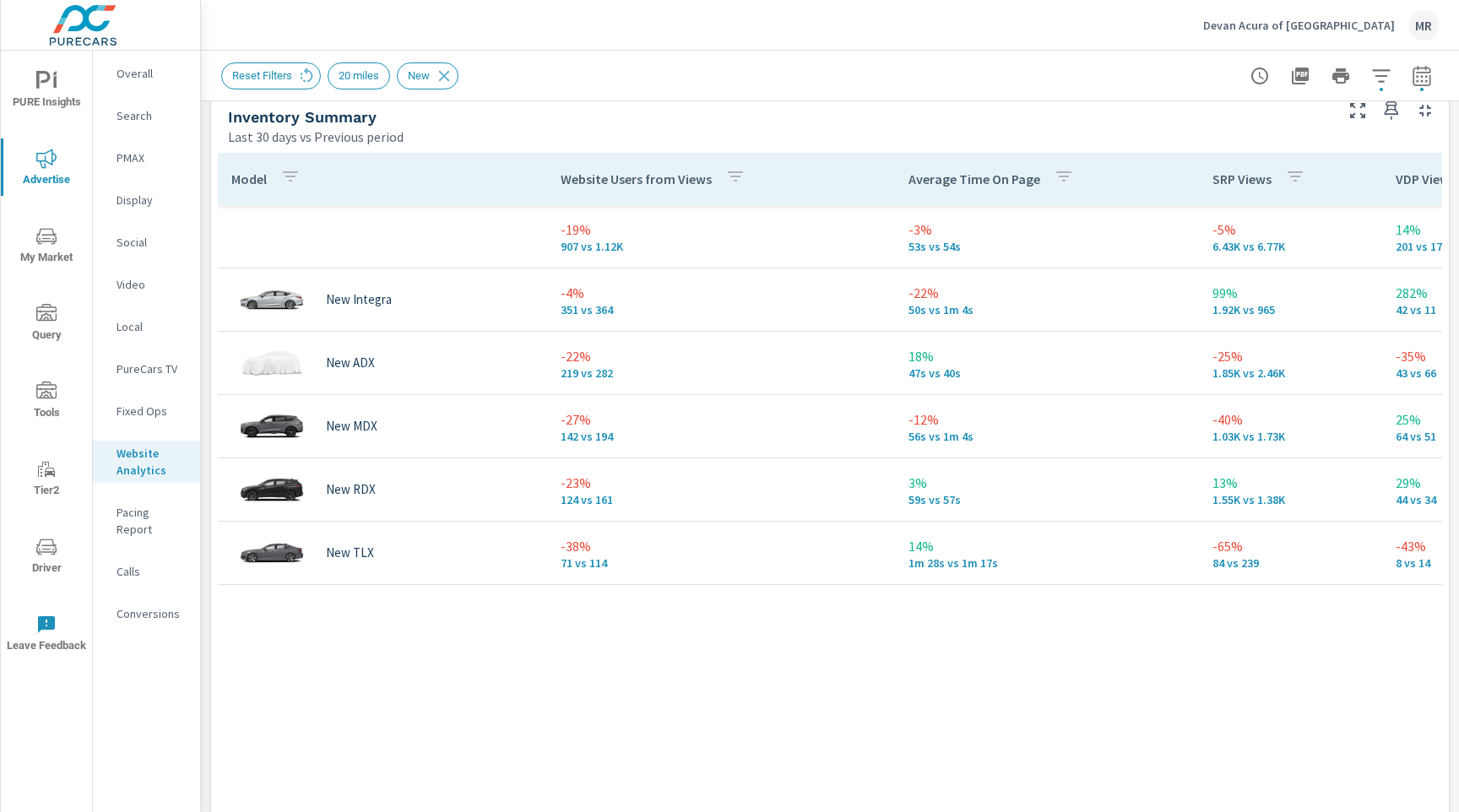
scroll to position [724, 0]
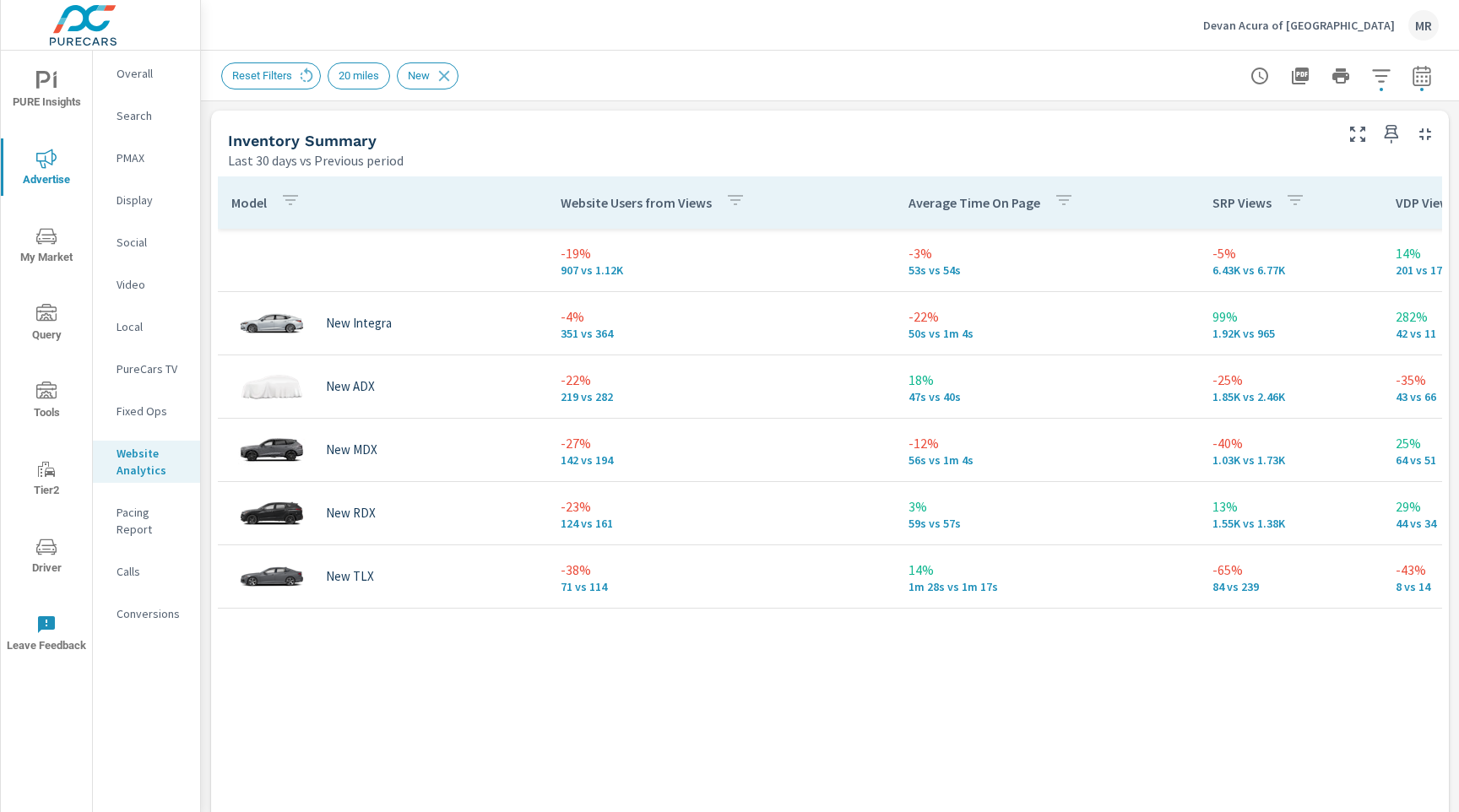
click at [1118, 114] on div "Inventory Summary Last 30 days vs Previous period" at bounding box center [774, 140] width 1126 height 60
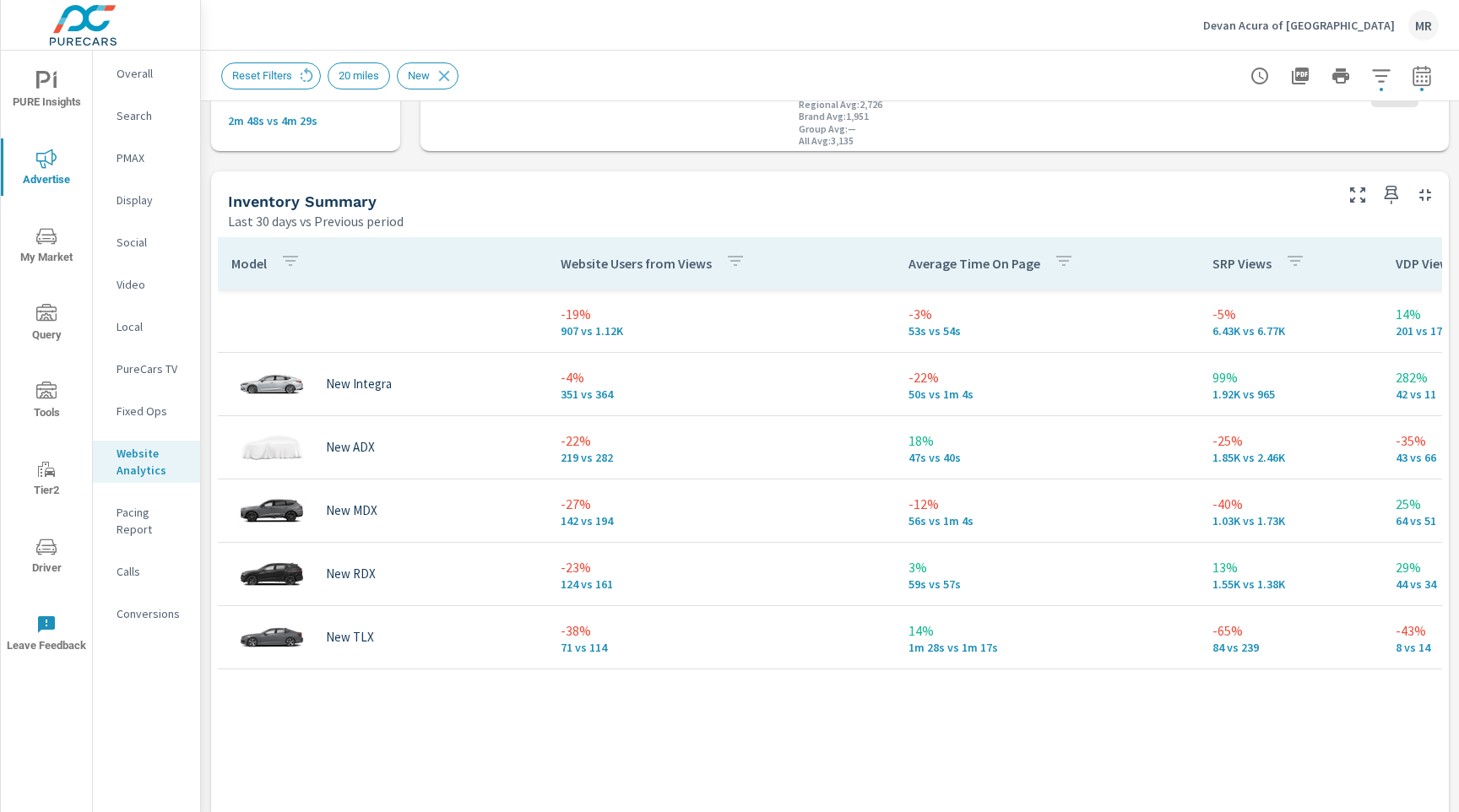
scroll to position [660, 0]
click at [1416, 78] on icon "button" at bounding box center [1422, 76] width 20 height 20
select select "Last 30 days"
select select "Previous period"
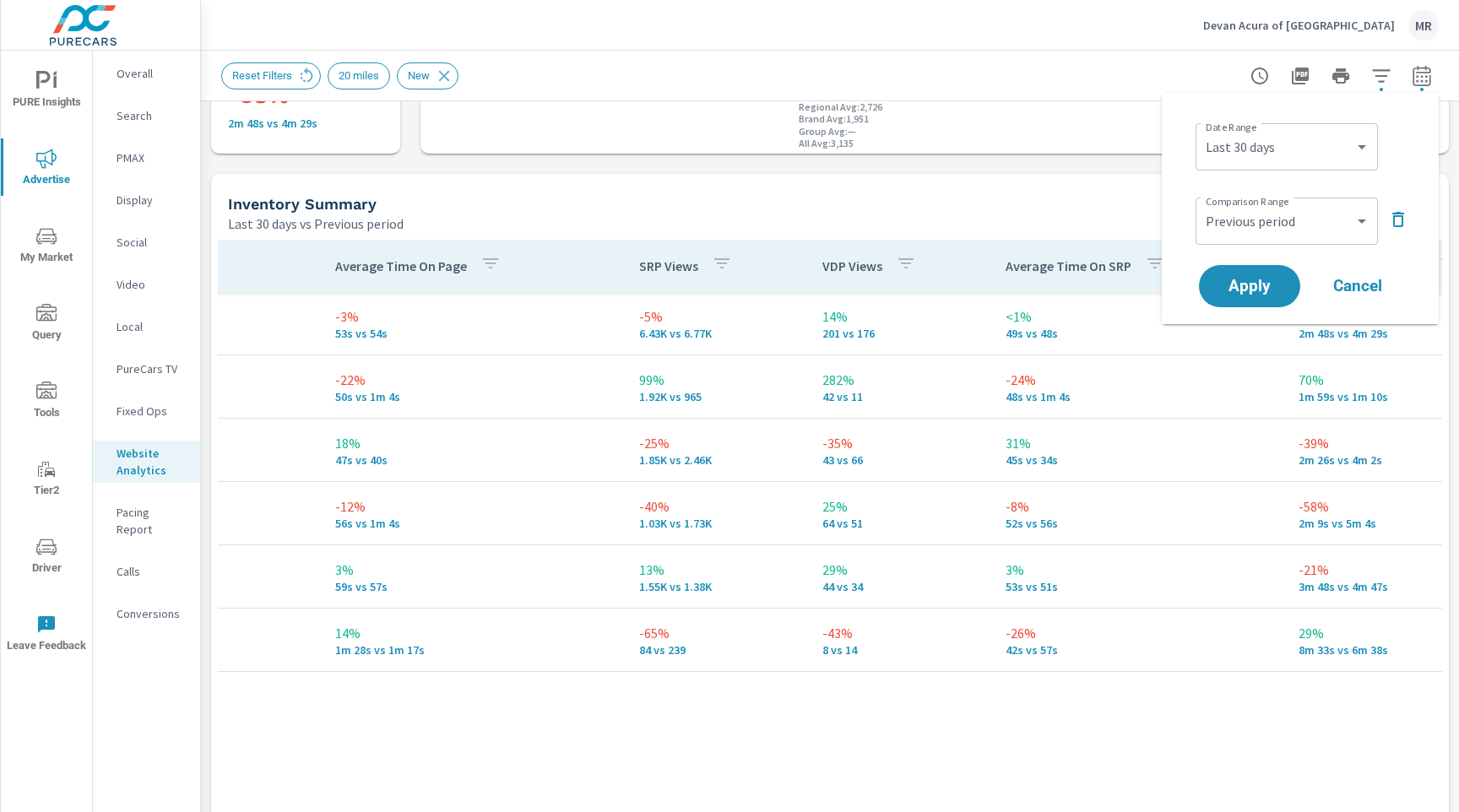
scroll to position [0, 550]
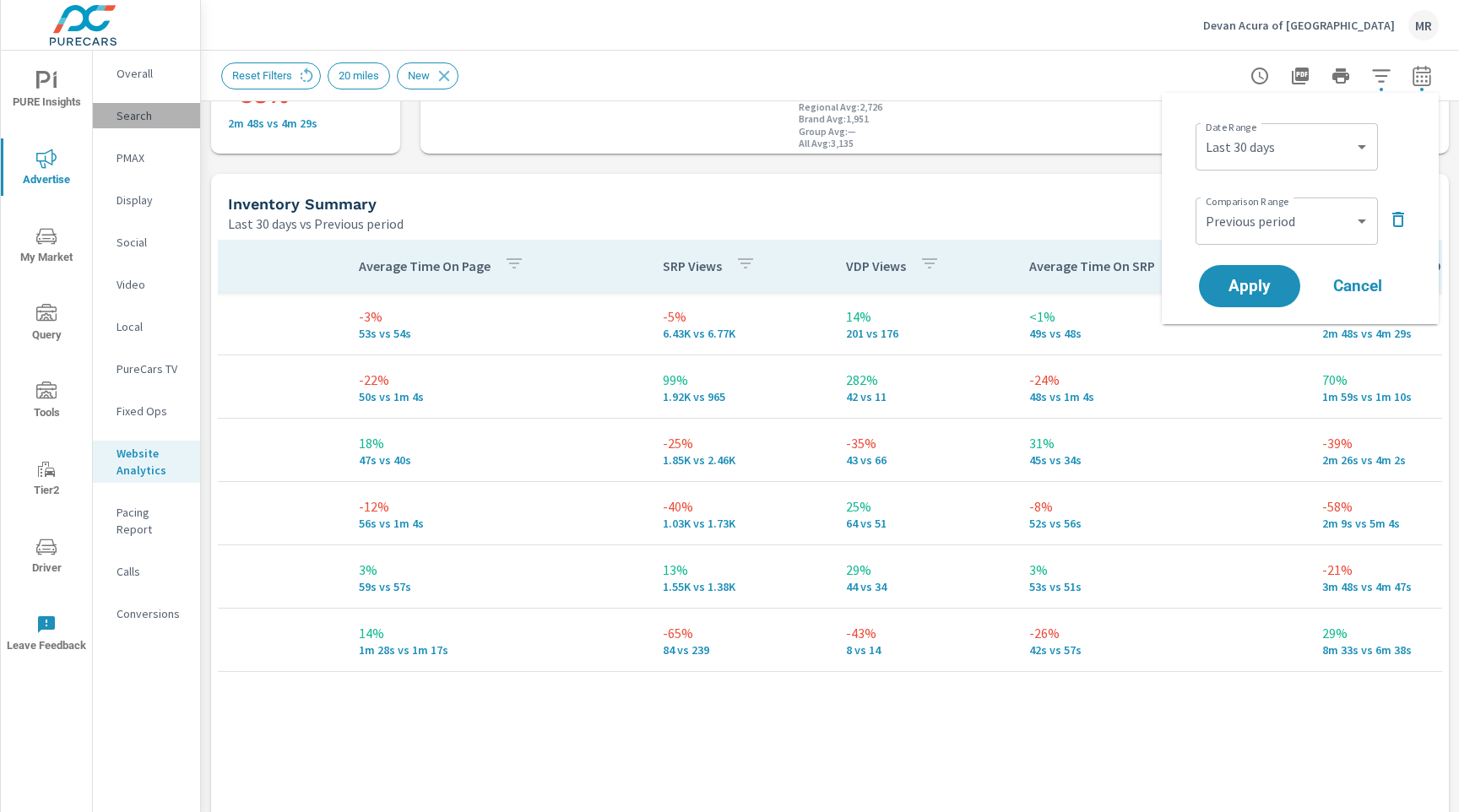
click at [122, 117] on p "Search" at bounding box center [151, 115] width 70 height 17
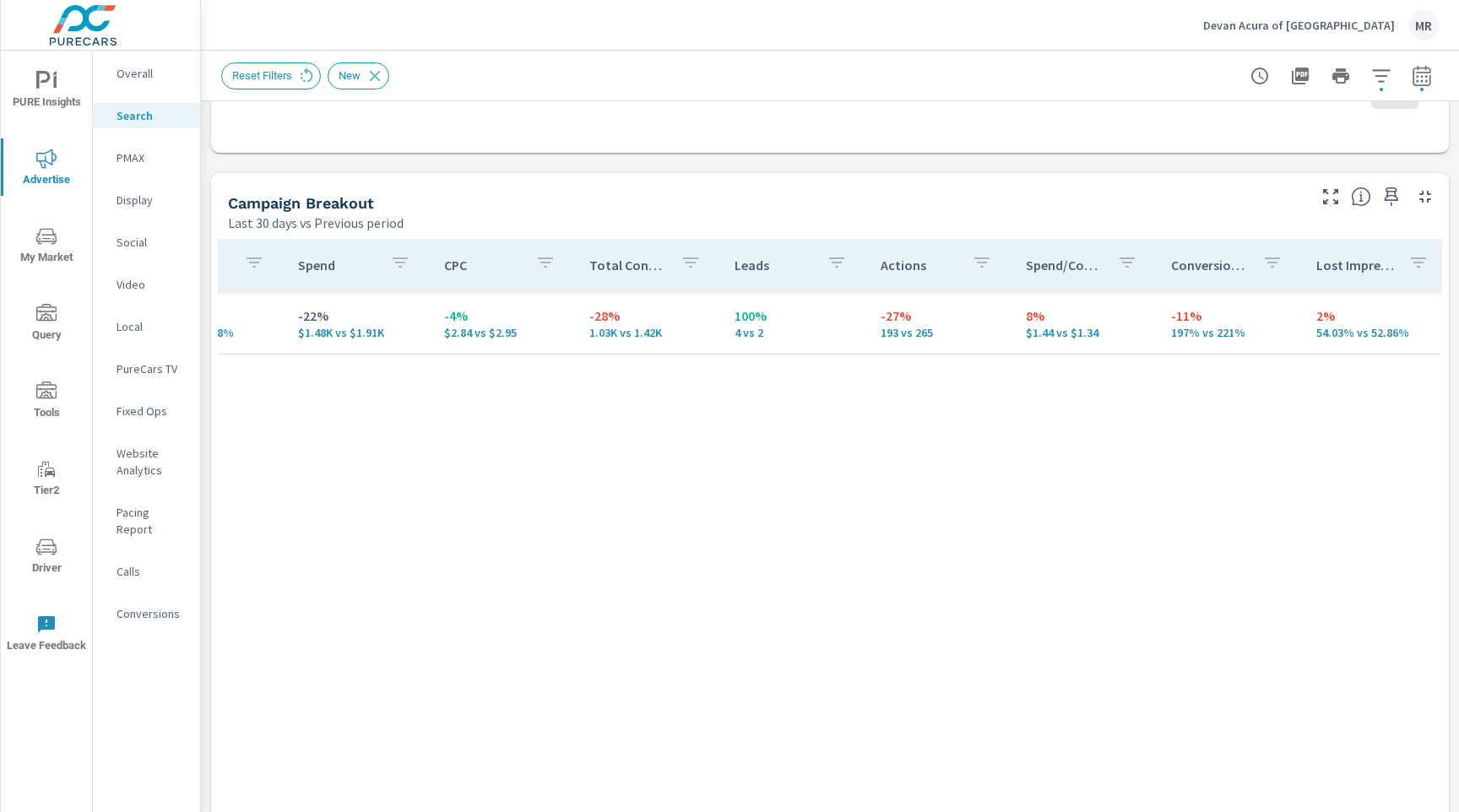
scroll to position [0, 883]
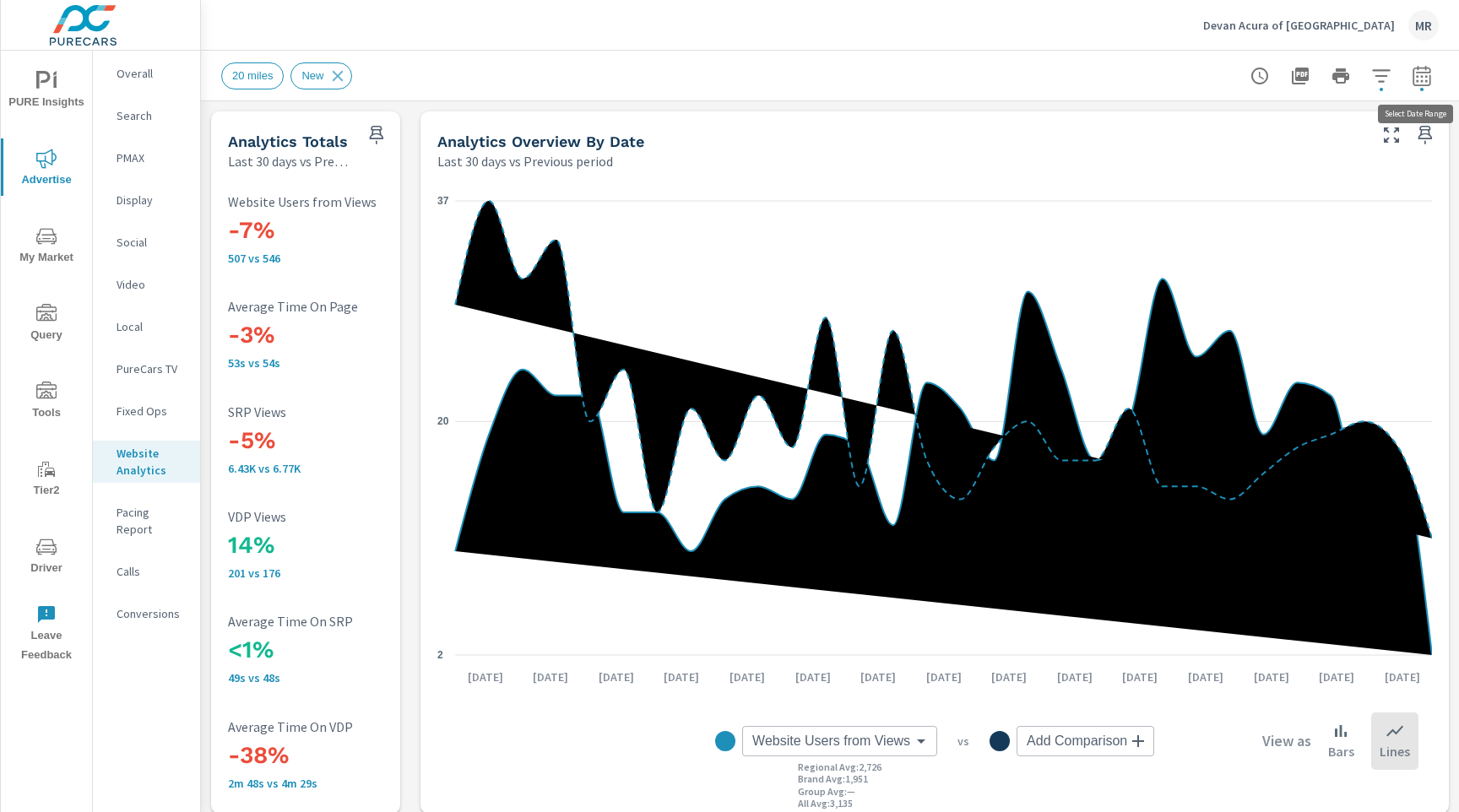
click at [1416, 73] on icon "button" at bounding box center [1422, 76] width 20 height 20
select select "Last 30 days"
select select "Previous period"
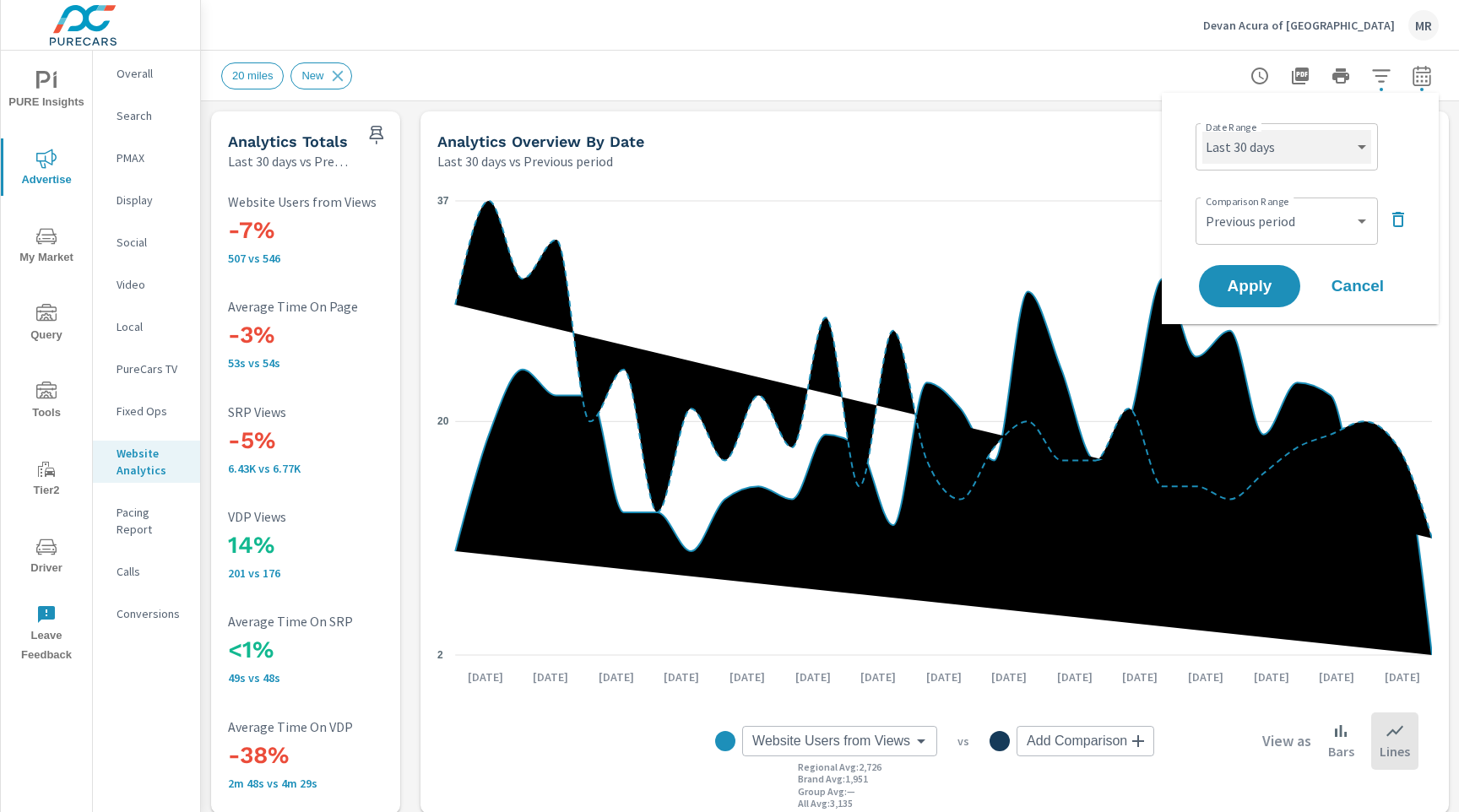
click at [1248, 141] on select "Custom [DATE] Last week Last 7 days Last 14 days Last 30 days Last 45 days Last…" at bounding box center [1286, 147] width 168 height 33
drag, startPoint x: 1398, startPoint y: 220, endPoint x: 1327, endPoint y: 171, distance: 86.3
click at [1398, 220] on icon "button" at bounding box center [1399, 220] width 20 height 20
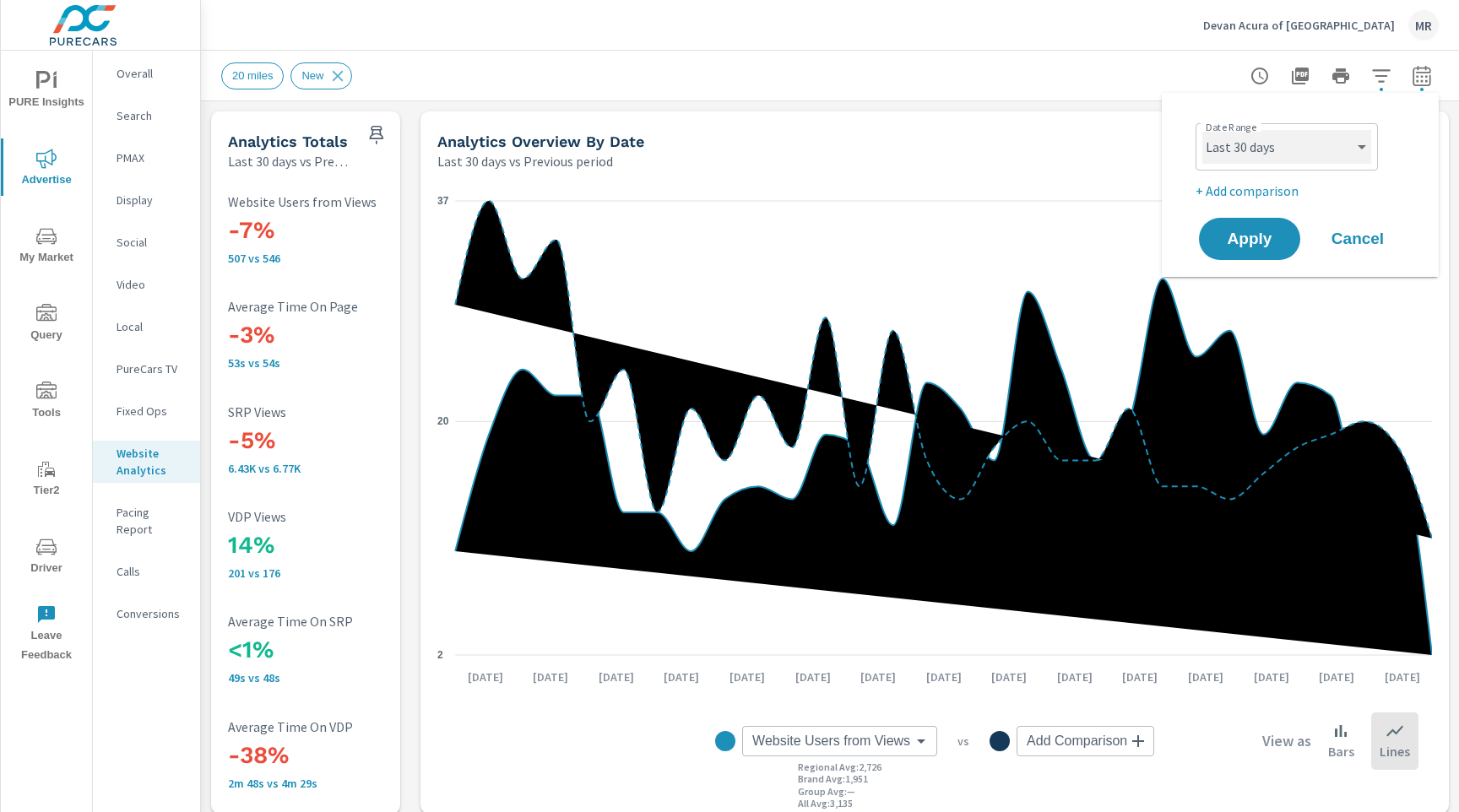
click at [1328, 155] on select "Custom [DATE] Last week Last 7 days Last 14 days Last 30 days Last 45 days Last…" at bounding box center [1286, 147] width 168 height 33
click at [1202, 130] on select "Custom [DATE] Last week Last 7 days Last 14 days Last 30 days Last 45 days Last…" at bounding box center [1286, 147] width 168 height 33
select select "custom"
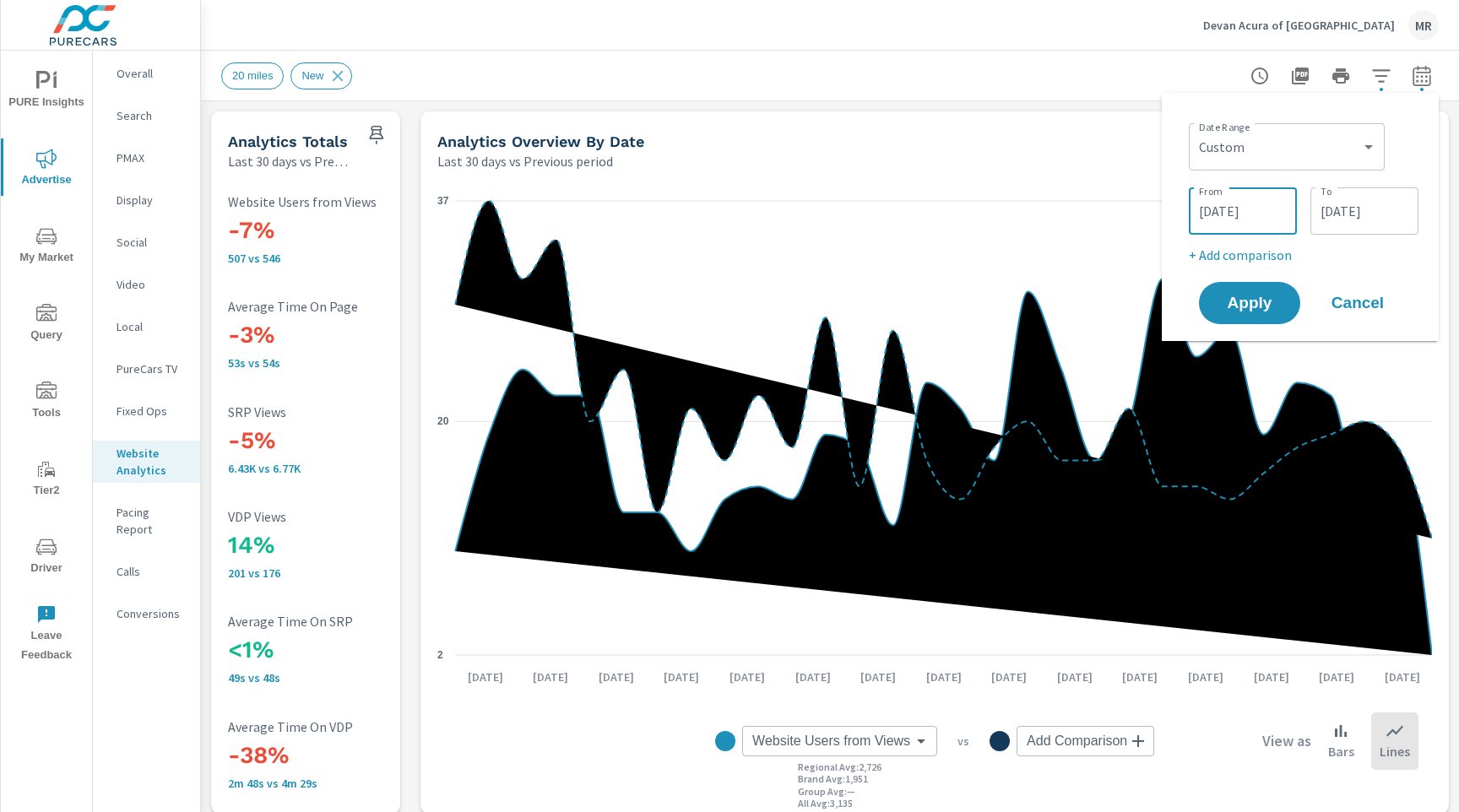
click at [1252, 213] on input "[DATE]" at bounding box center [1243, 211] width 95 height 33
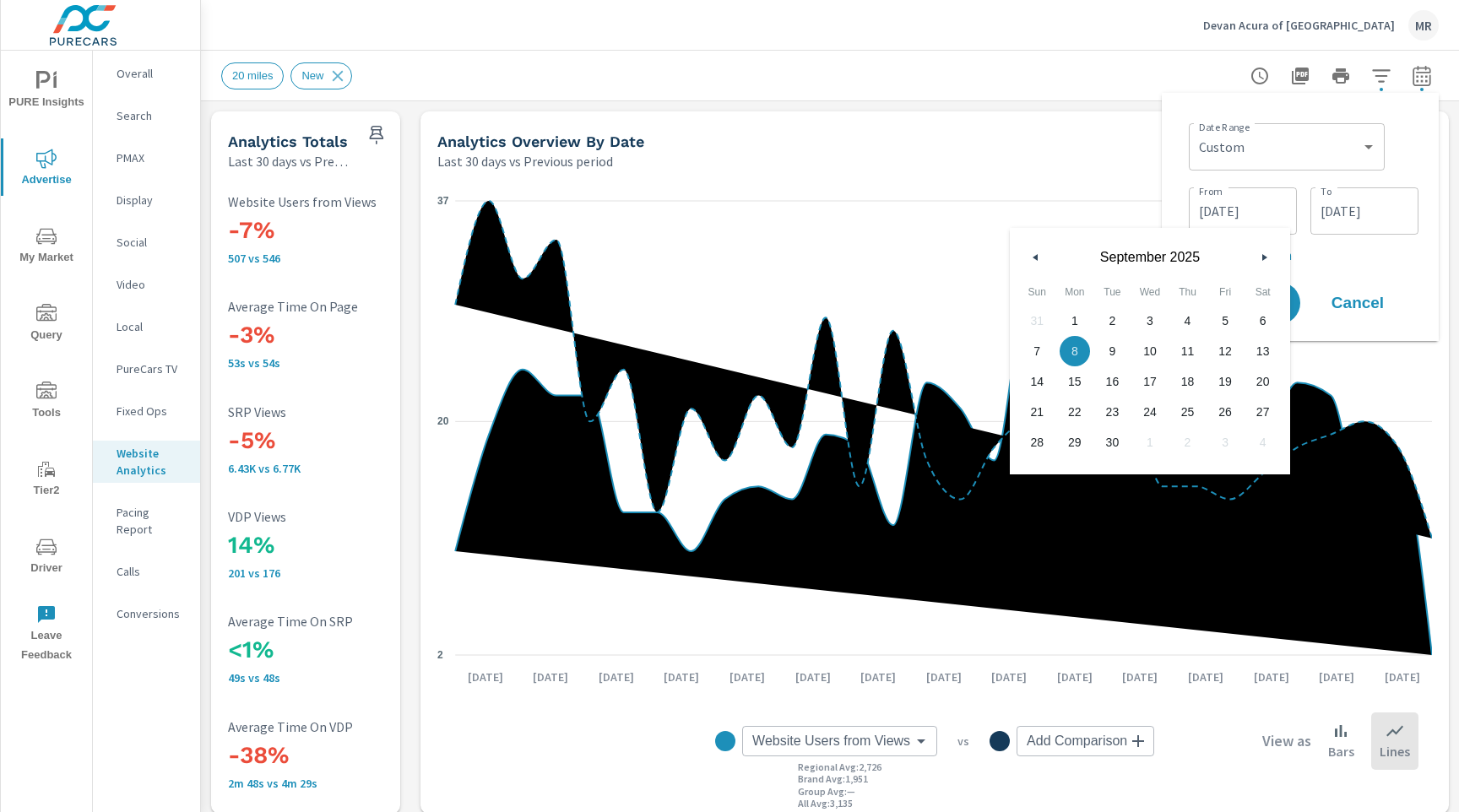
click at [1036, 261] on button "button" at bounding box center [1036, 258] width 20 height 20
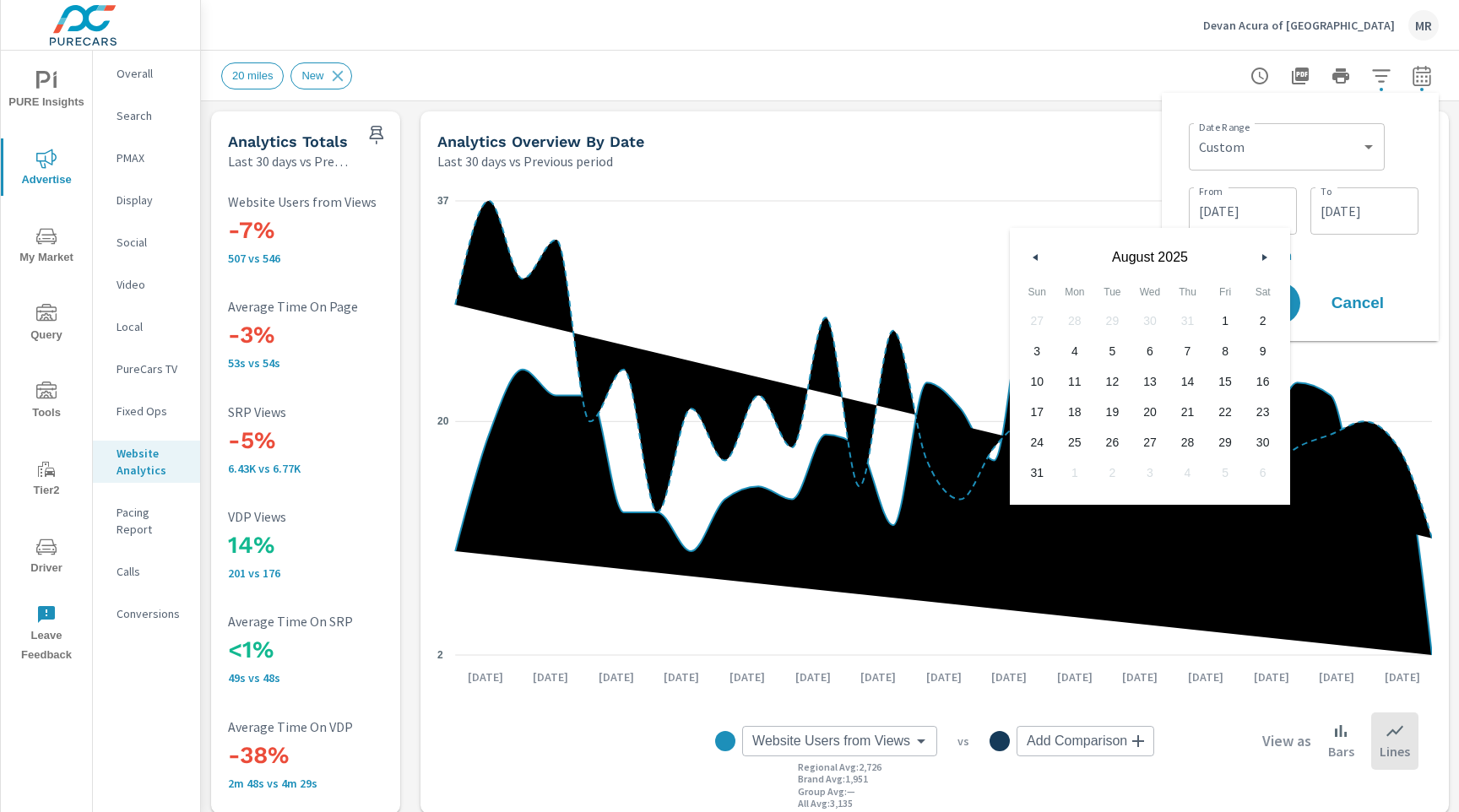
click at [1036, 260] on icon "button" at bounding box center [1033, 257] width 8 height 7
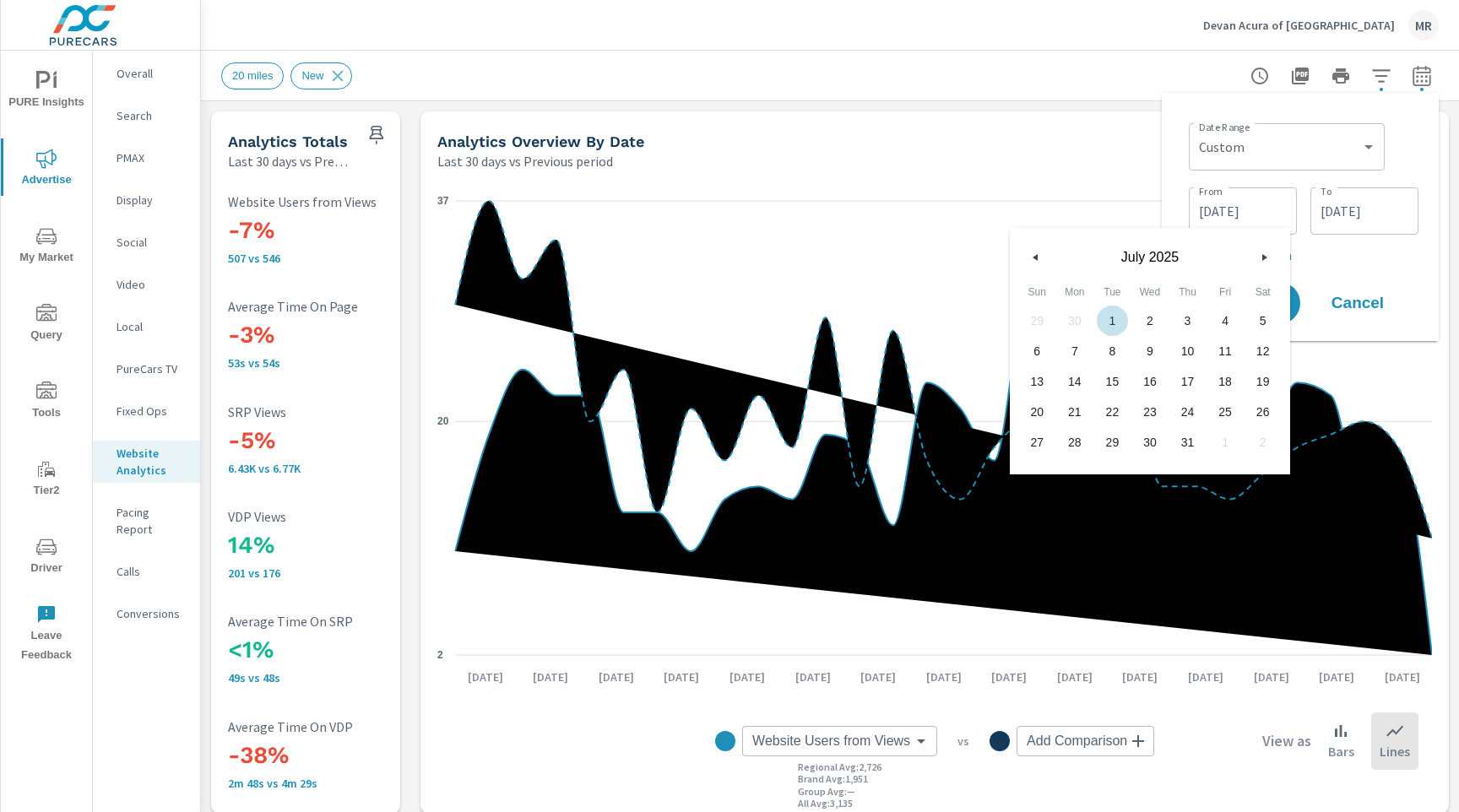
click at [1118, 325] on span "1" at bounding box center [1112, 321] width 38 height 22
type input "07/01/2025"
click at [1356, 215] on input "10/07/2025" at bounding box center [1364, 211] width 95 height 33
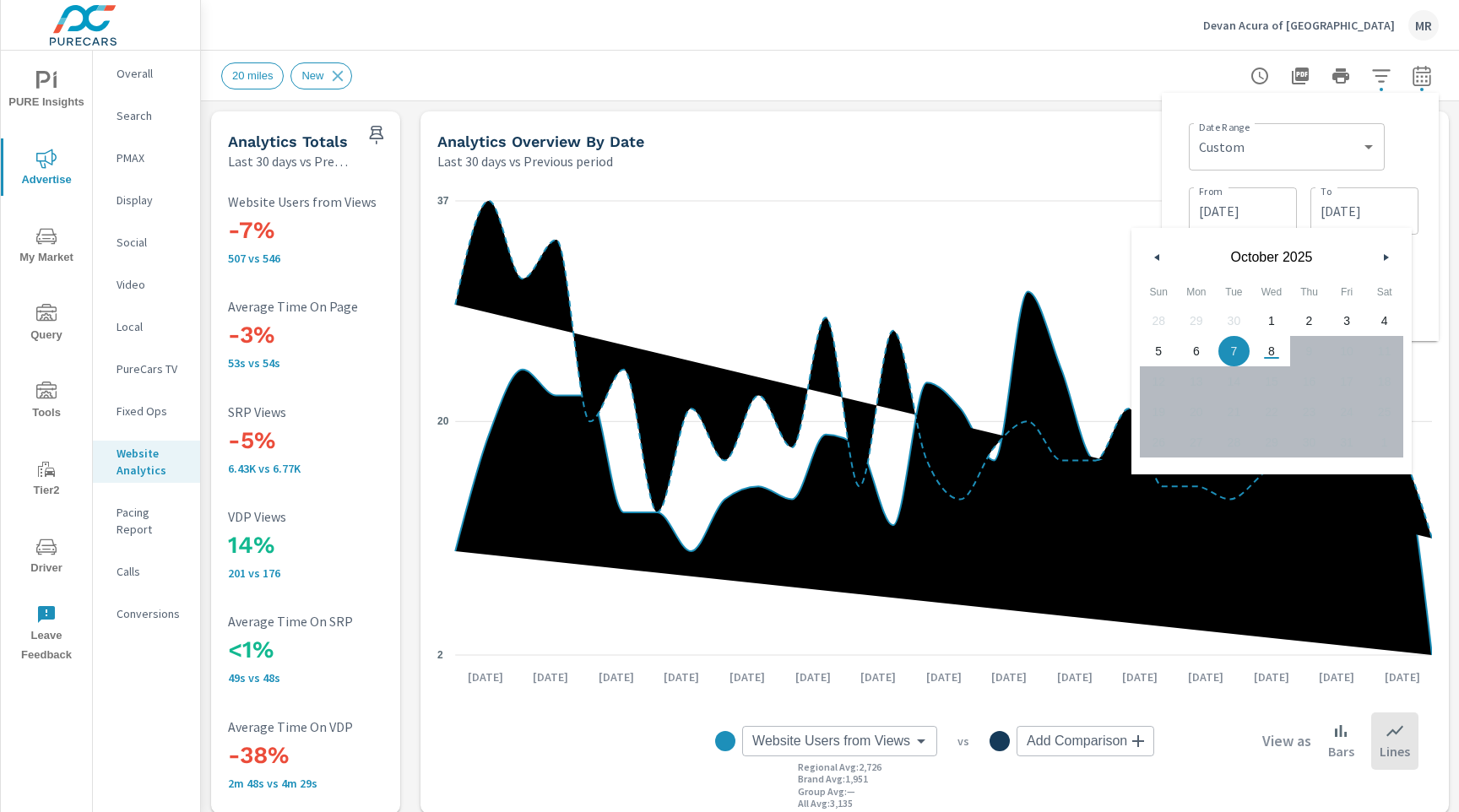
drag, startPoint x: 1241, startPoint y: 319, endPoint x: 1213, endPoint y: 306, distance: 30.9
click at [1241, 319] on div "28 29 30 1 2 3 4 5 6 7 8 9 10 11 12 13 14 15 16 17 18 19 20 21 22 23 24 25 26 2…" at bounding box center [1271, 380] width 263 height 152
click at [1160, 260] on button "button" at bounding box center [1158, 258] width 20 height 20
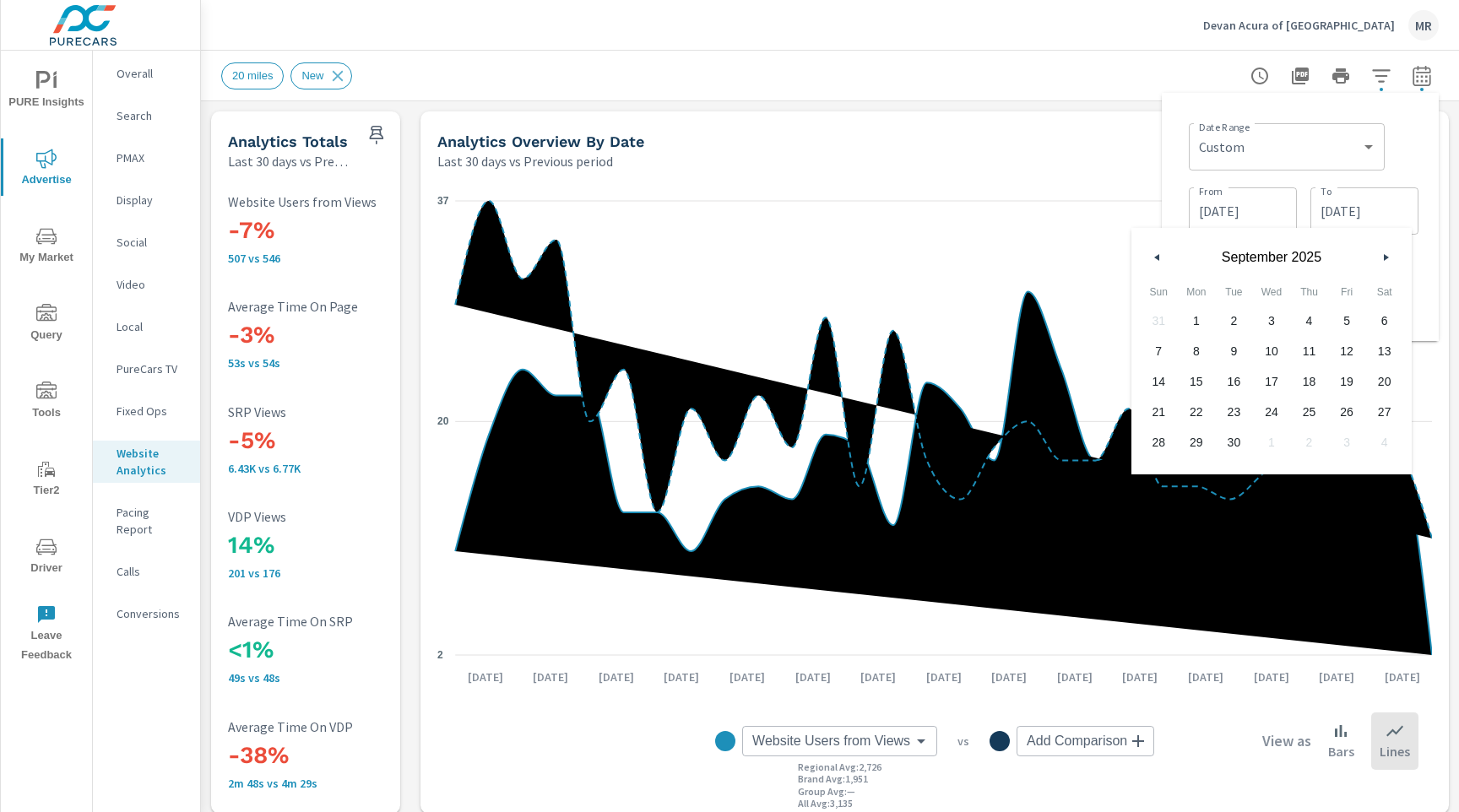
click at [1237, 443] on span "30" at bounding box center [1234, 443] width 38 height 22
type input "09/30/2025"
click at [1401, 159] on div "Date Range Custom Yesterday Last week Last 7 days Last 14 days Last 30 days Las…" at bounding box center [1304, 145] width 230 height 58
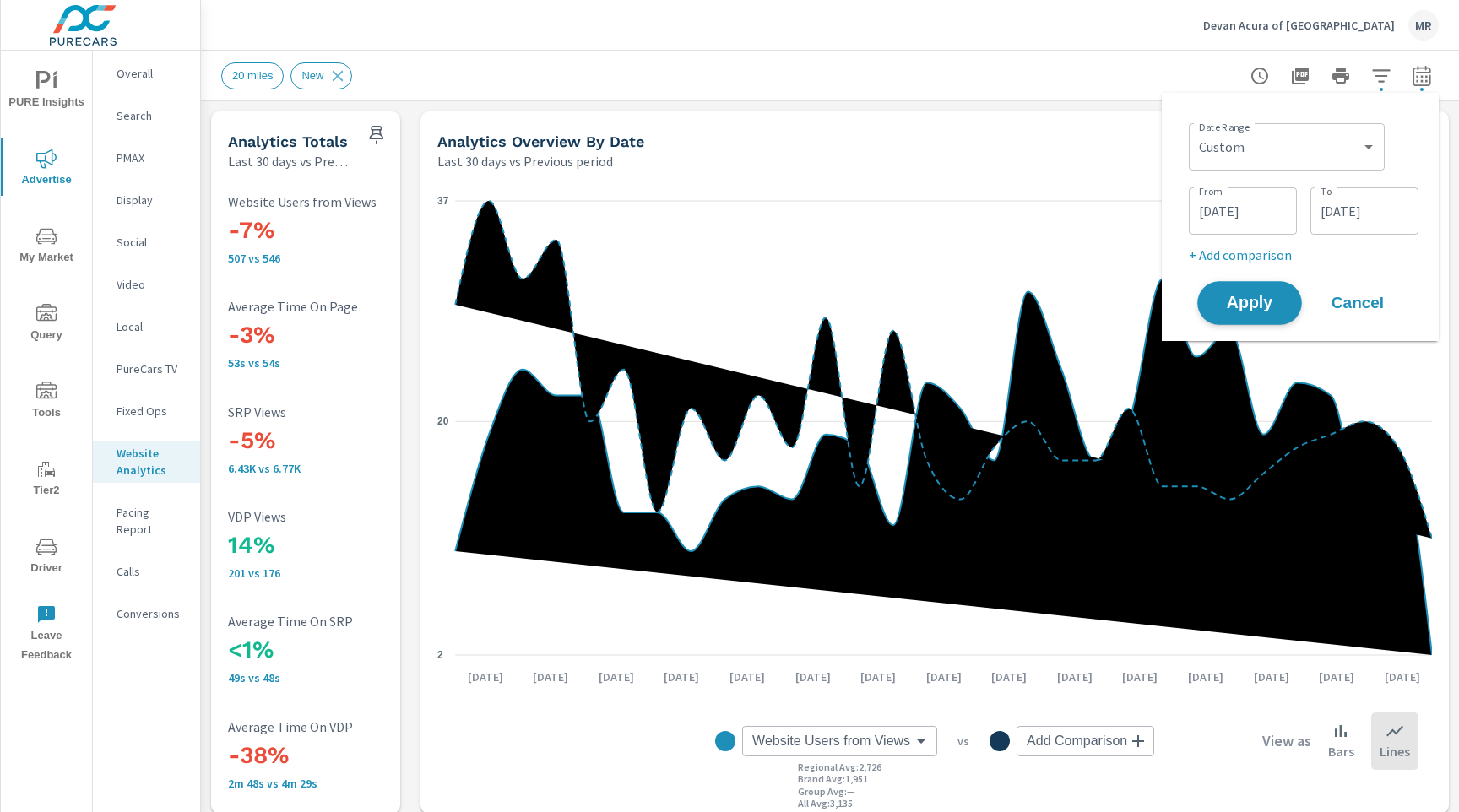
click at [1260, 300] on span "Apply" at bounding box center [1250, 303] width 69 height 16
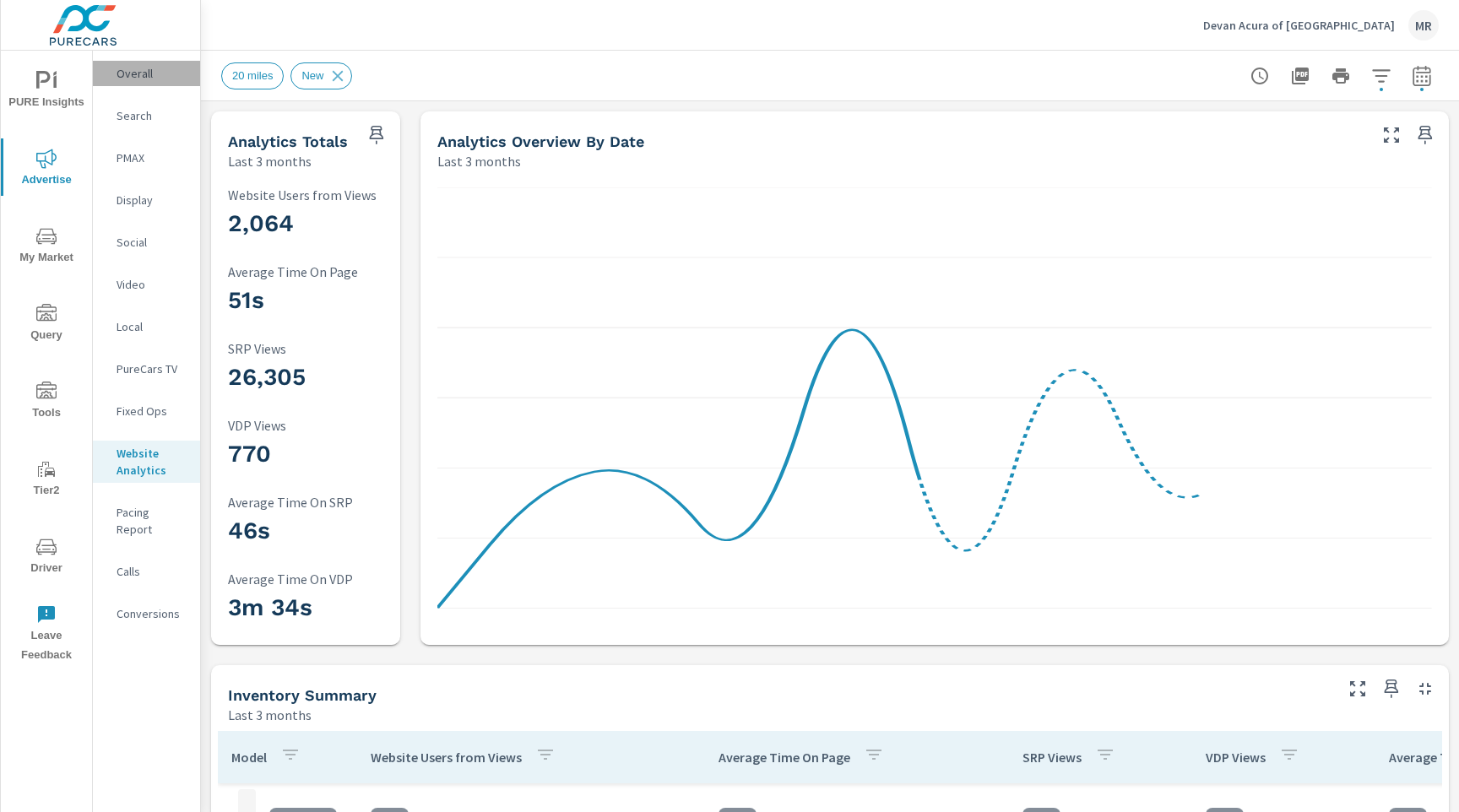
click at [135, 76] on p "Overall" at bounding box center [151, 73] width 70 height 17
